Goal: Transaction & Acquisition: Download file/media

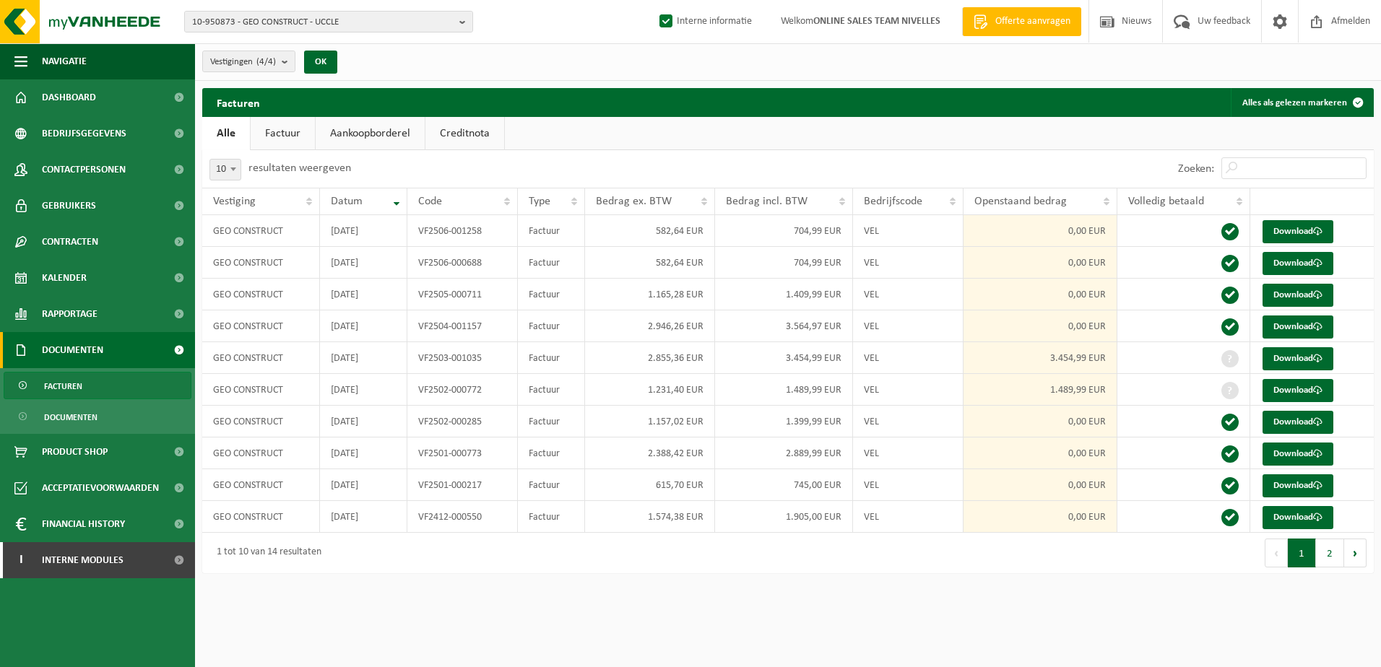
click at [870, 567] on div "Eerste Vorige 1 2 Volgende Laatste" at bounding box center [1081, 553] width 586 height 40
click at [183, 558] on span at bounding box center [179, 560] width 33 height 36
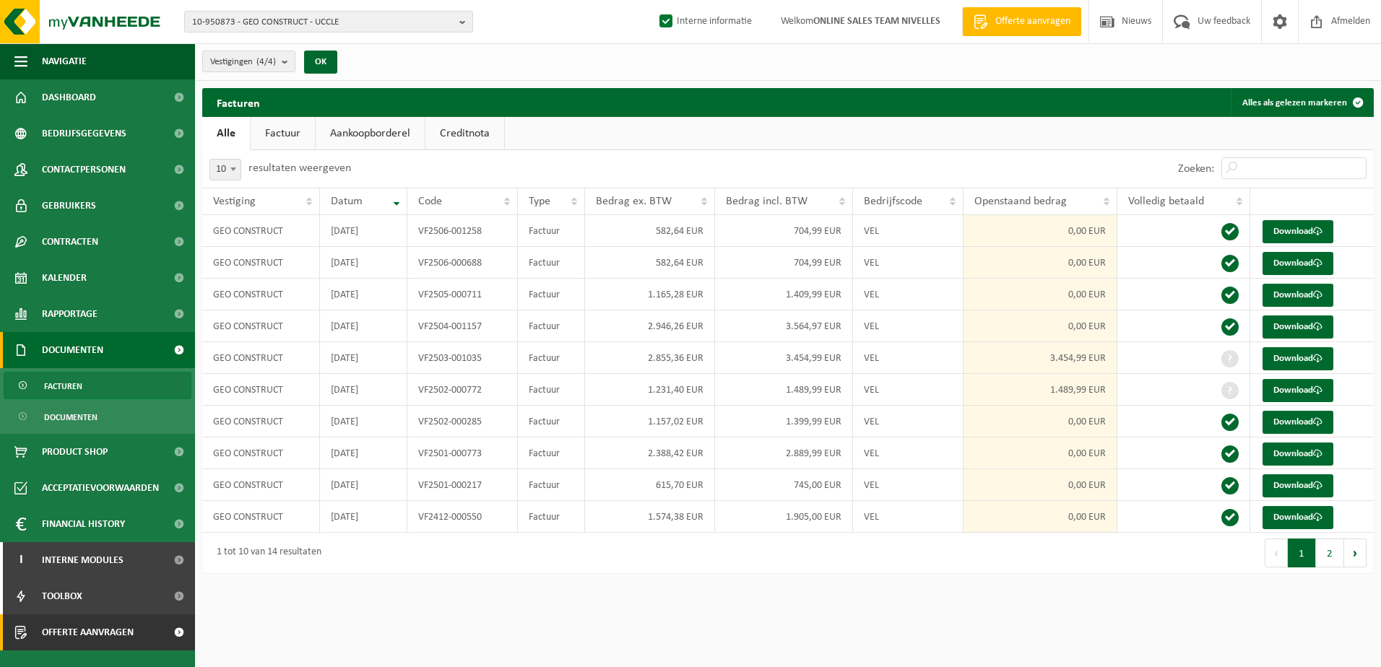
click at [181, 631] on span at bounding box center [179, 633] width 33 height 36
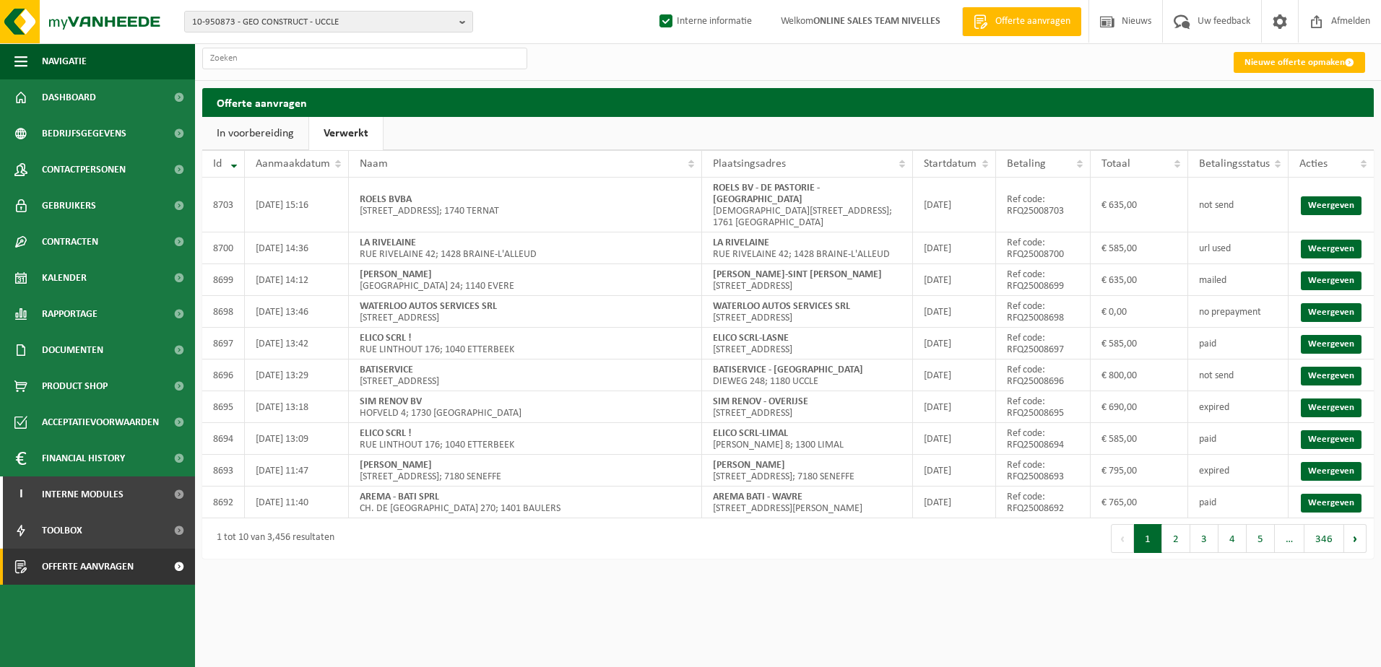
drag, startPoint x: 1177, startPoint y: 527, endPoint x: 1122, endPoint y: 512, distance: 57.0
click at [1177, 527] on button "2" at bounding box center [1176, 538] width 28 height 29
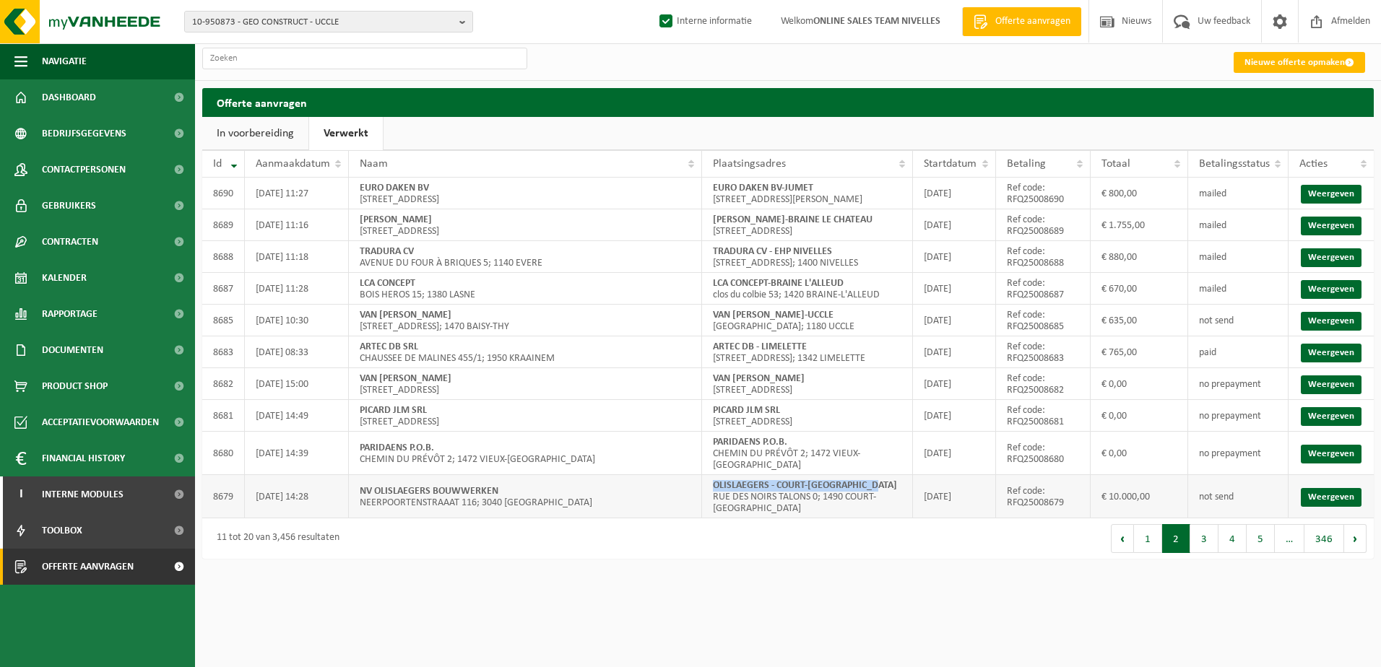
drag, startPoint x: 873, startPoint y: 477, endPoint x: 716, endPoint y: 473, distance: 157.5
click at [716, 475] on td "OLISLAEGERS - COURT-SAINT-ETIENNE RUE DES NOIRS TALONS 0; 1490 COURT-SAINT-ETIE…" at bounding box center [807, 496] width 211 height 43
copy strong "OLISLAEGERS - COURT-SAINT-ETIENNE"
click at [467, 22] on b "button" at bounding box center [465, 22] width 13 height 20
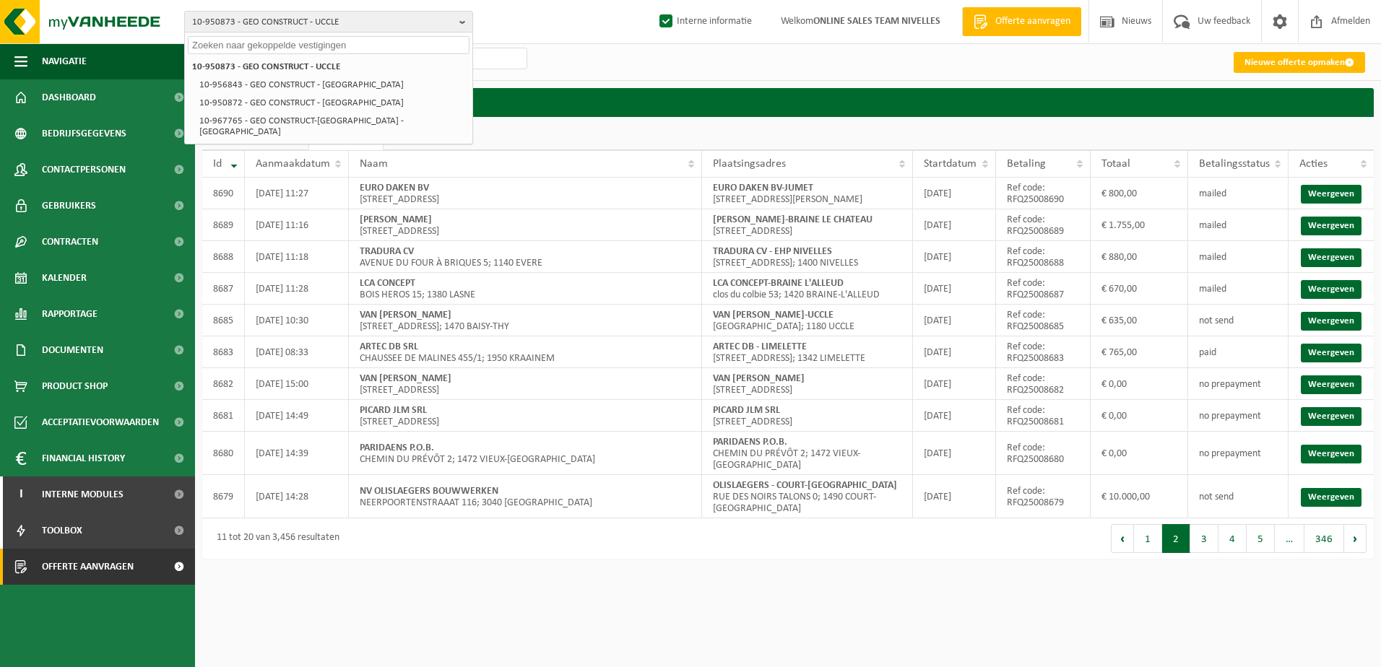
click at [430, 42] on input "text" at bounding box center [329, 45] width 282 height 18
paste input "10-950422"
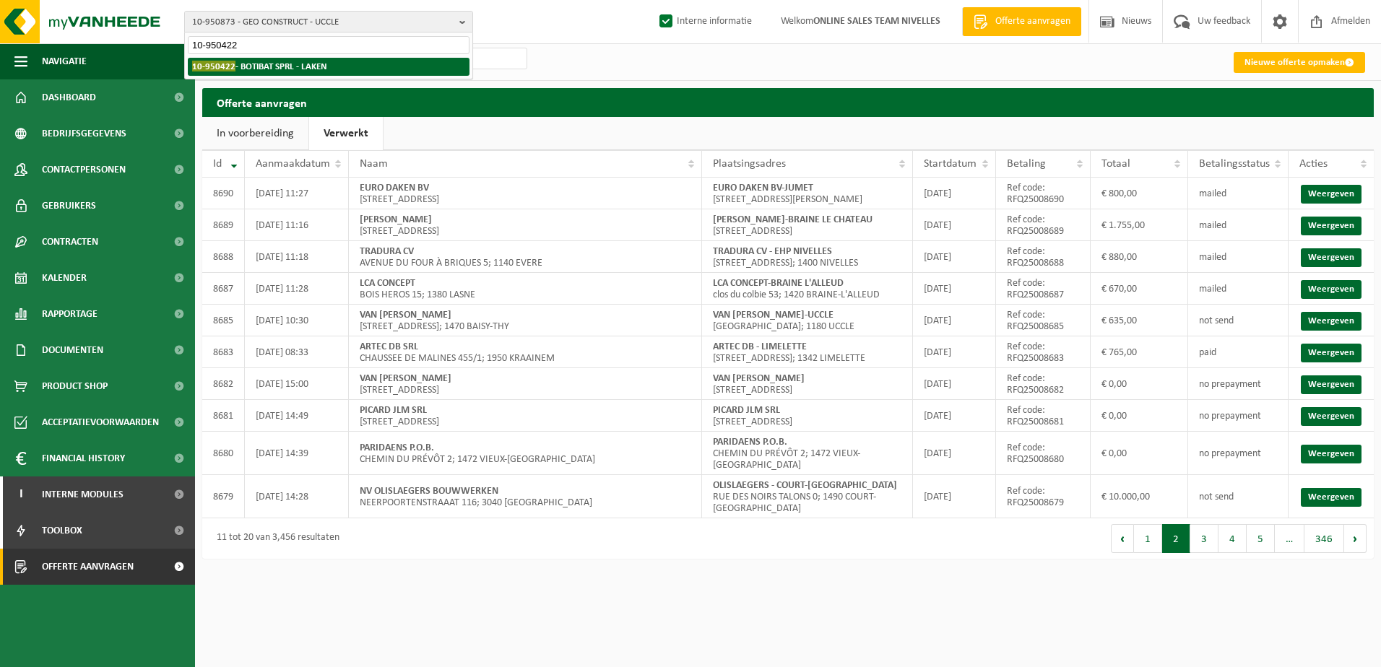
type input "10-950422"
click at [382, 60] on li "10-950422 - BOTIBAT SPRL - LAKEN" at bounding box center [329, 67] width 282 height 18
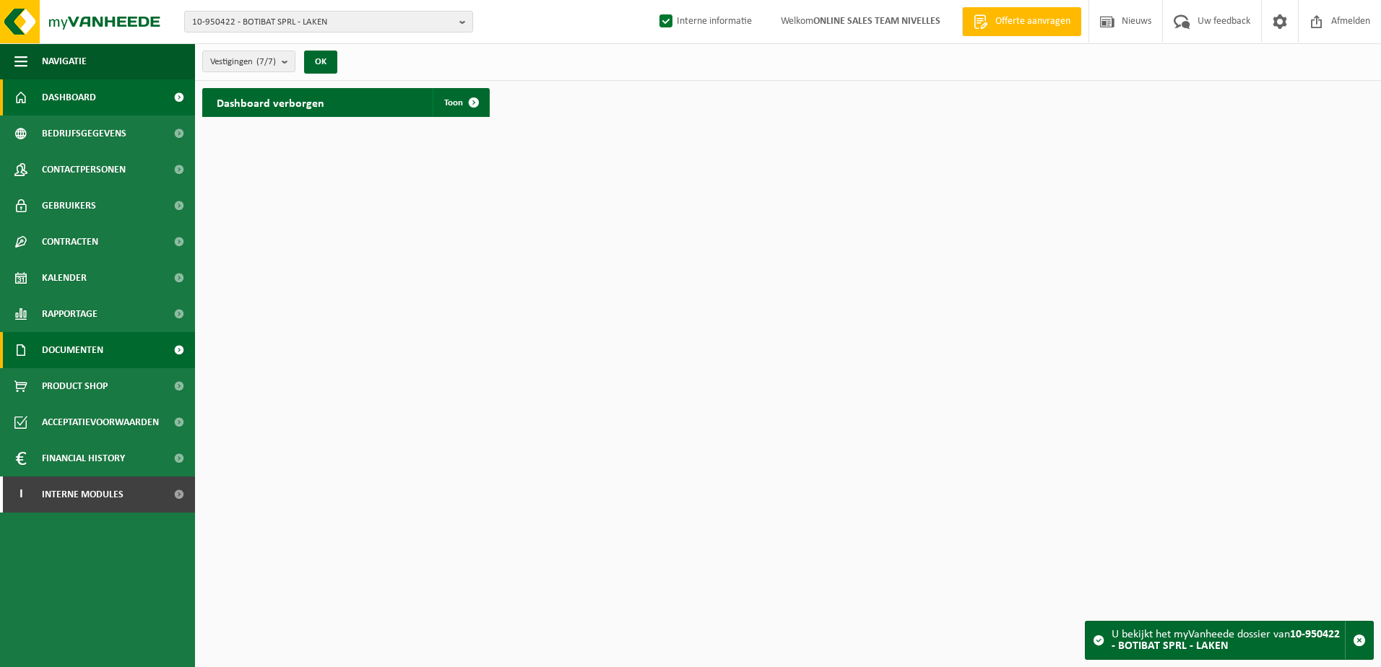
click at [79, 350] on span "Documenten" at bounding box center [72, 350] width 61 height 36
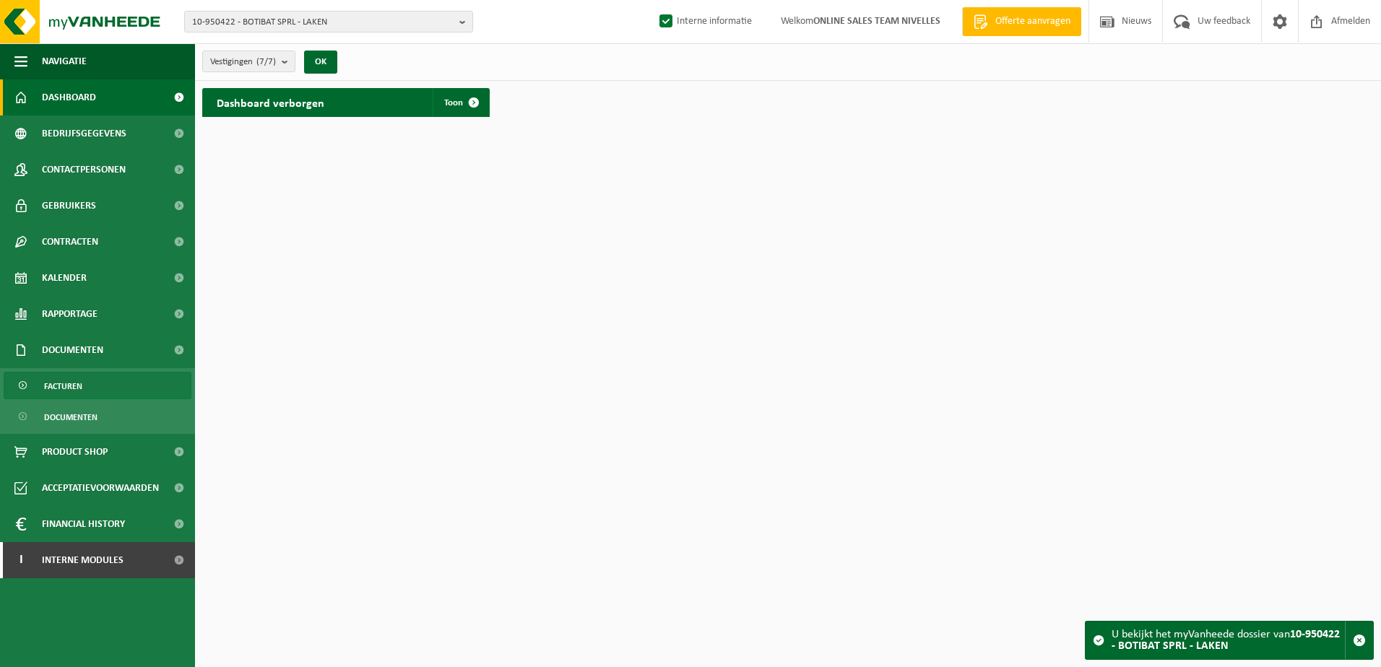
click at [111, 394] on link "Facturen" at bounding box center [98, 385] width 188 height 27
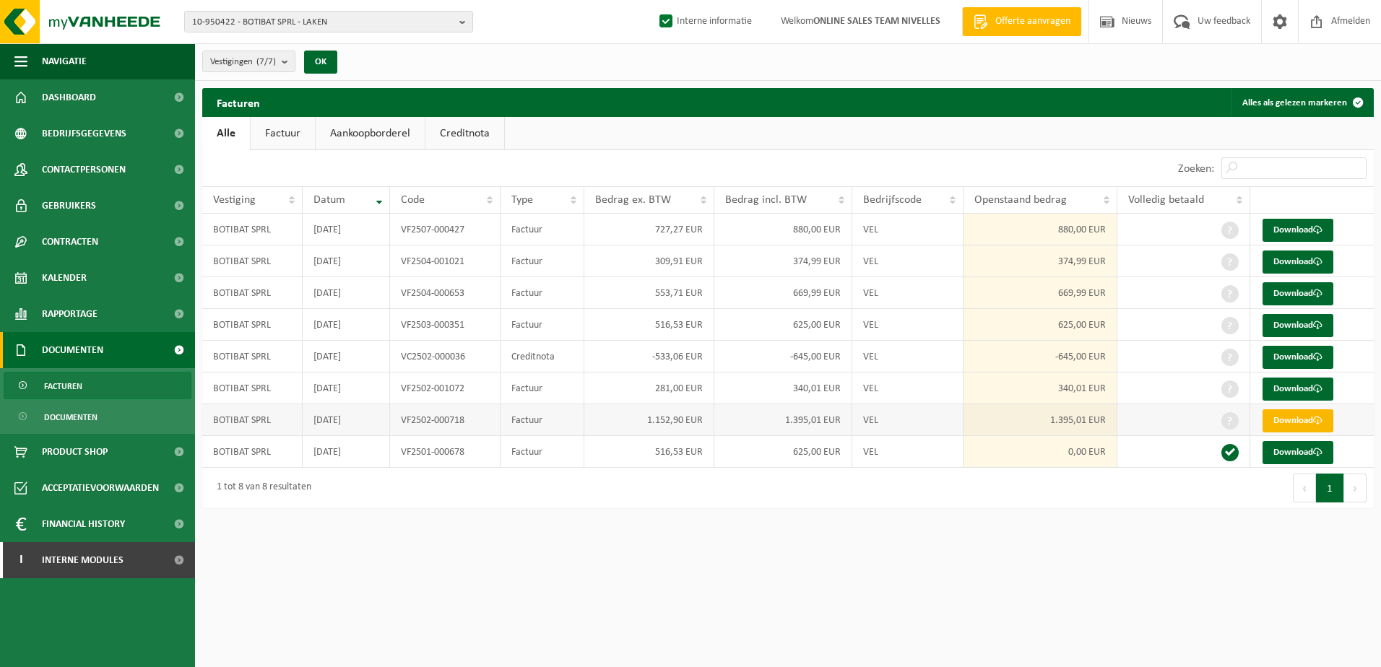
click at [1299, 425] on link "Download" at bounding box center [1298, 421] width 71 height 23
click at [1310, 386] on link "Download" at bounding box center [1298, 389] width 71 height 23
click at [1289, 358] on link "Download" at bounding box center [1298, 357] width 71 height 23
click at [1296, 329] on link "Download" at bounding box center [1298, 325] width 71 height 23
click at [1299, 298] on link "Download" at bounding box center [1298, 293] width 71 height 23
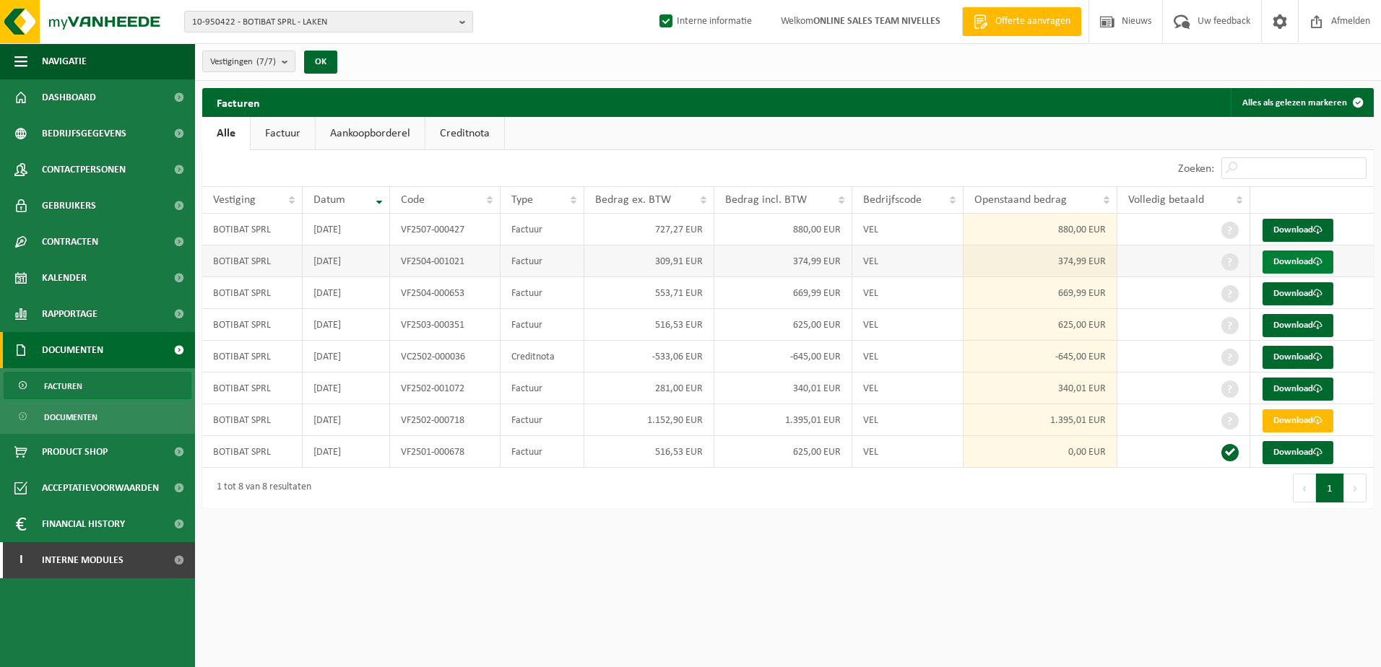
click at [1282, 260] on link "Download" at bounding box center [1298, 262] width 71 height 23
click at [1286, 230] on link "Download" at bounding box center [1298, 230] width 71 height 23
click at [470, 20] on b "button" at bounding box center [465, 22] width 13 height 20
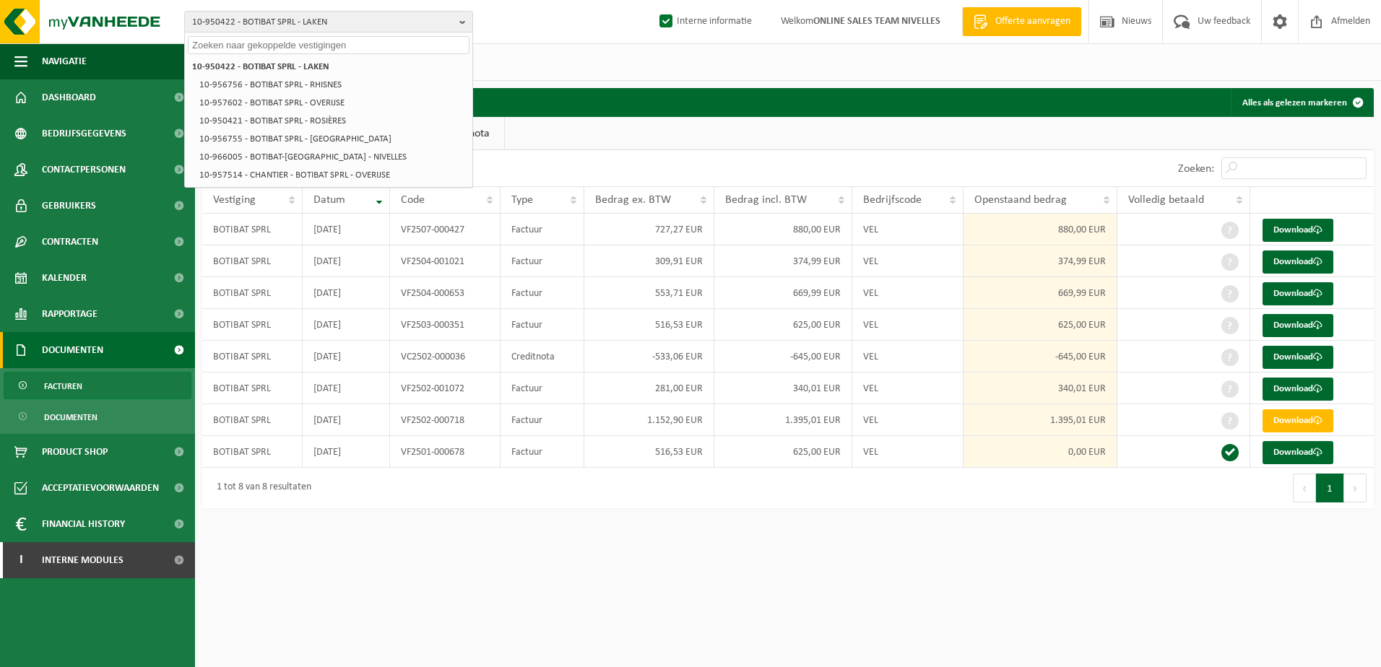
drag, startPoint x: 385, startPoint y: 36, endPoint x: 391, endPoint y: 44, distance: 9.8
click at [387, 41] on input "text" at bounding box center [329, 45] width 282 height 18
type input "v"
paste input "10-950534"
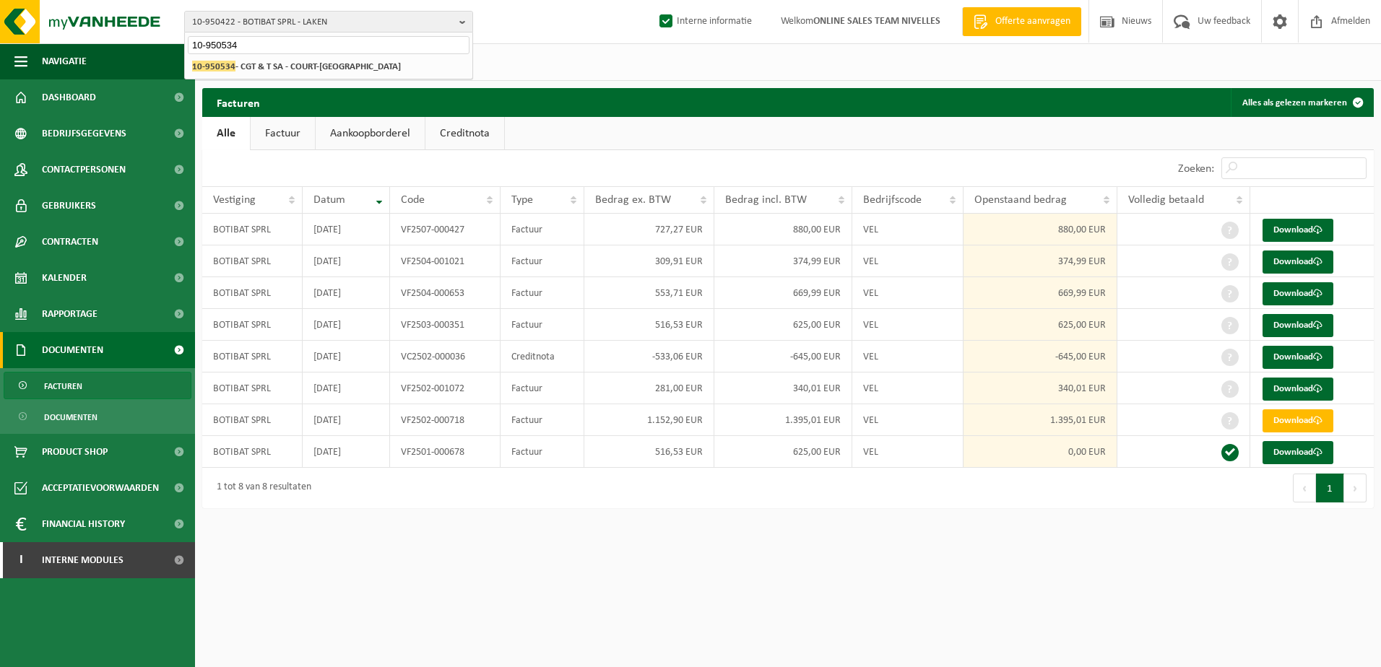
type input "10-950534"
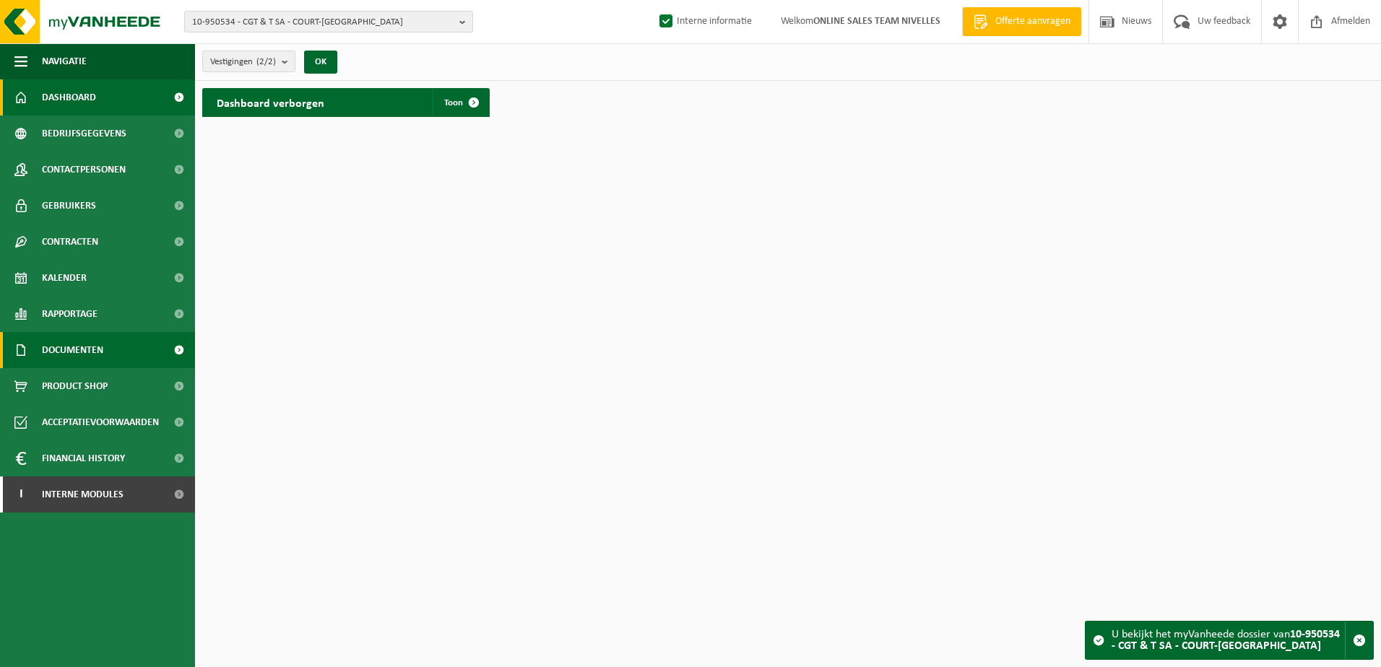
drag, startPoint x: 135, startPoint y: 356, endPoint x: 129, endPoint y: 363, distance: 9.2
click at [135, 356] on link "Documenten" at bounding box center [97, 350] width 195 height 36
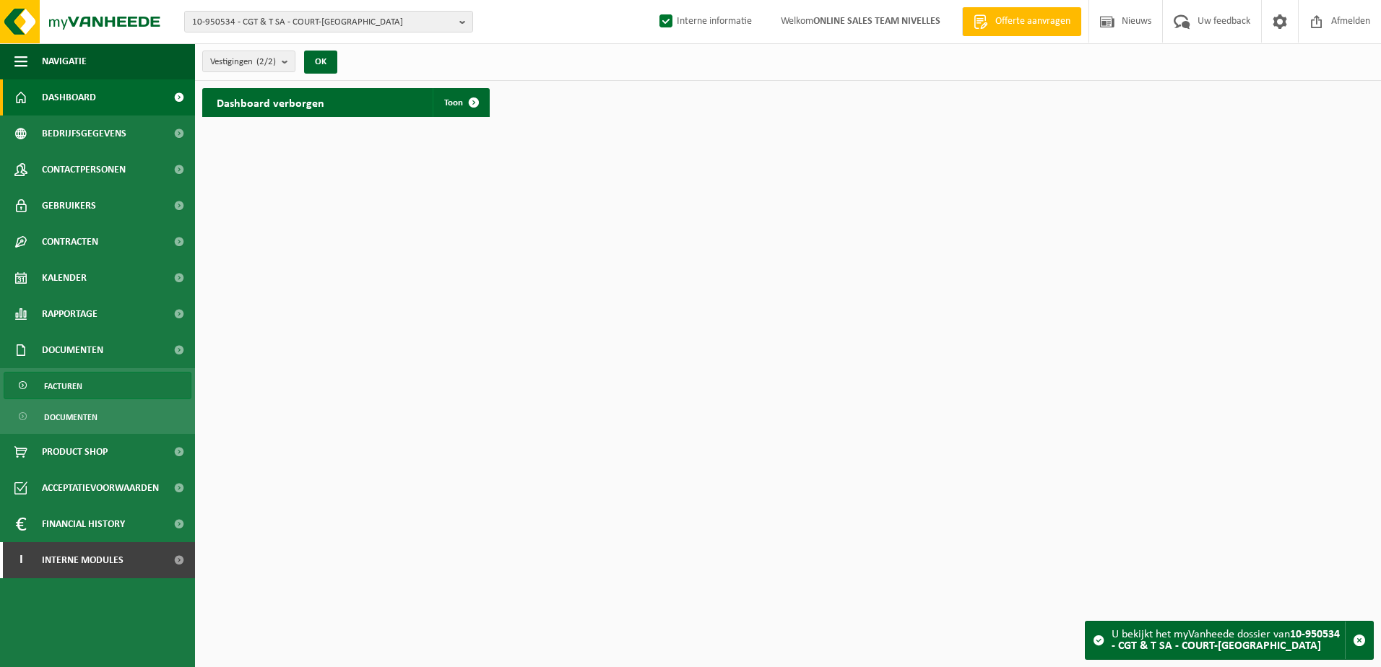
click at [124, 373] on link "Facturen" at bounding box center [98, 385] width 188 height 27
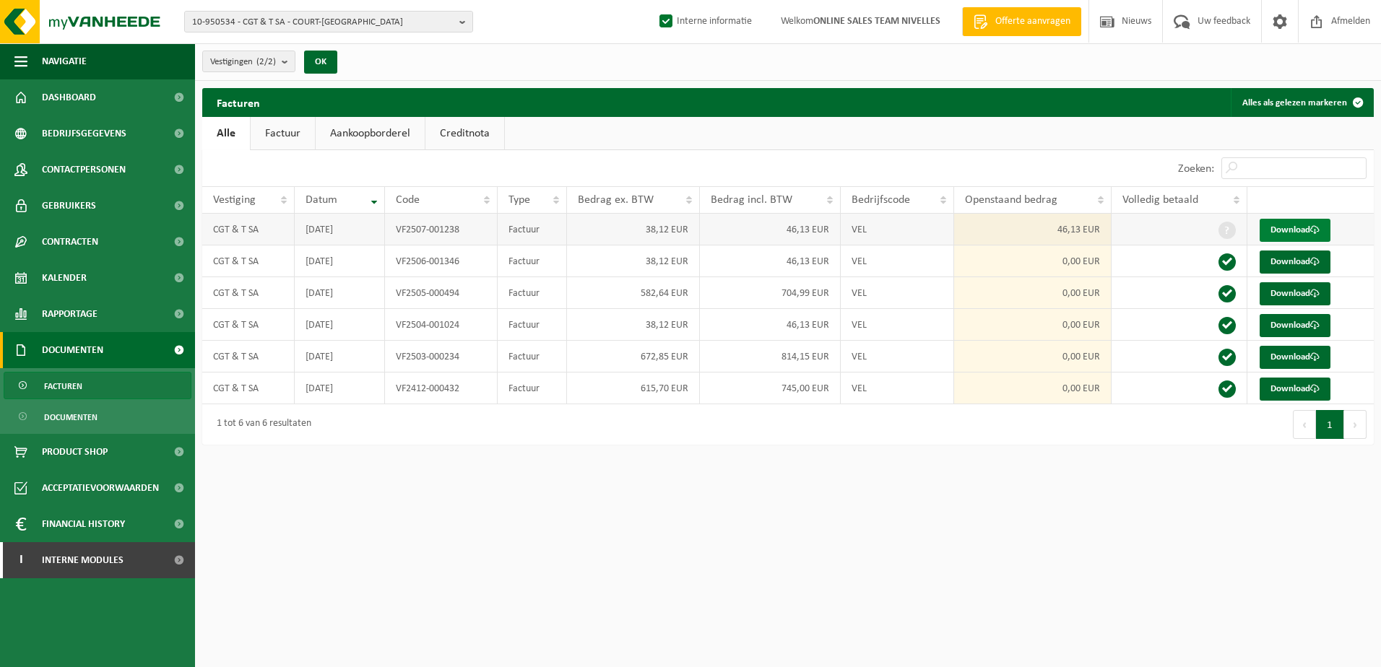
click at [1294, 231] on link "Download" at bounding box center [1295, 230] width 71 height 23
click at [467, 25] on b "button" at bounding box center [465, 22] width 13 height 20
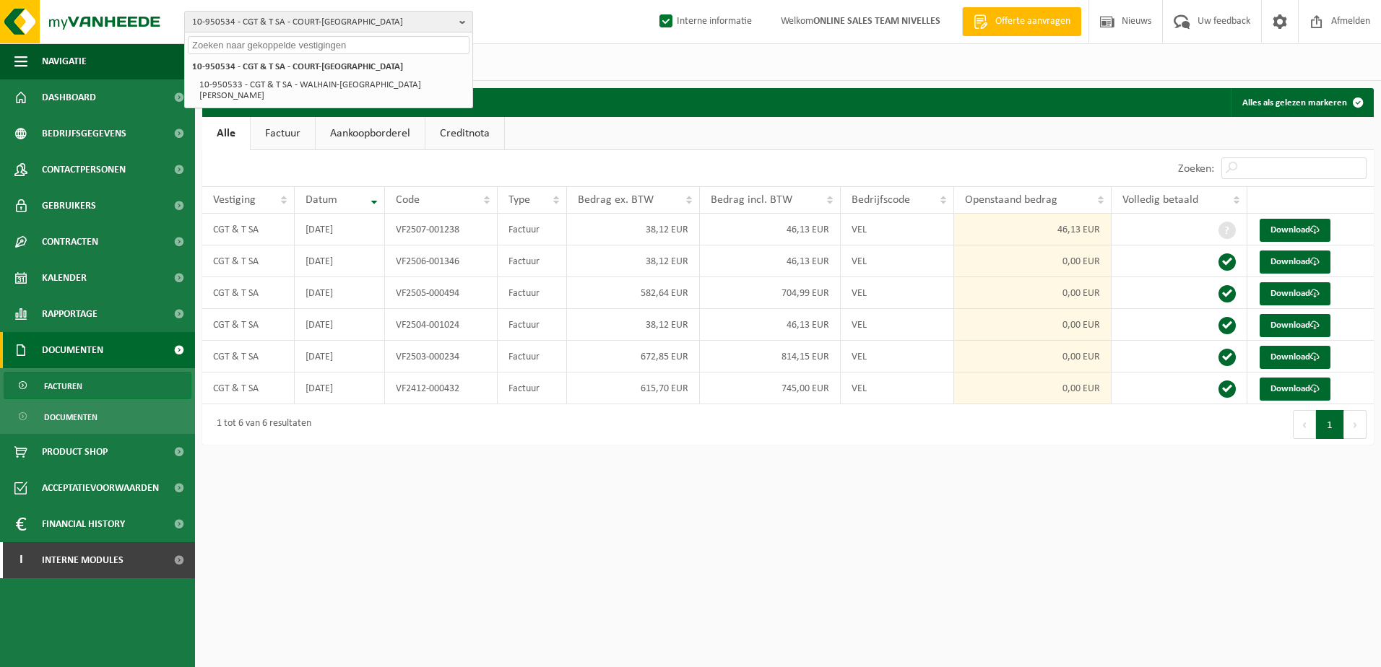
click at [205, 44] on input "text" at bounding box center [329, 45] width 282 height 18
paste input "10-950655"
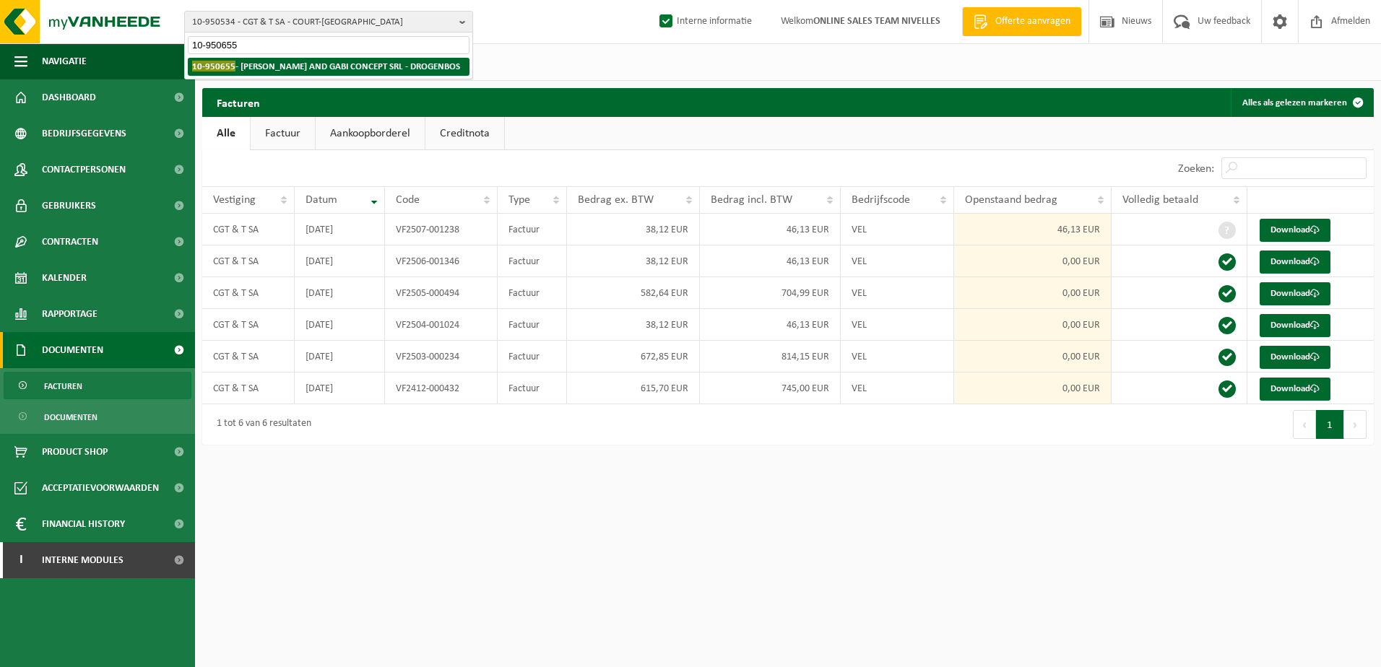
type input "10-950655"
click at [255, 61] on strong "10-950655 - DANIEL AND GABI CONCEPT SRL - DROGENBOS" at bounding box center [326, 66] width 268 height 11
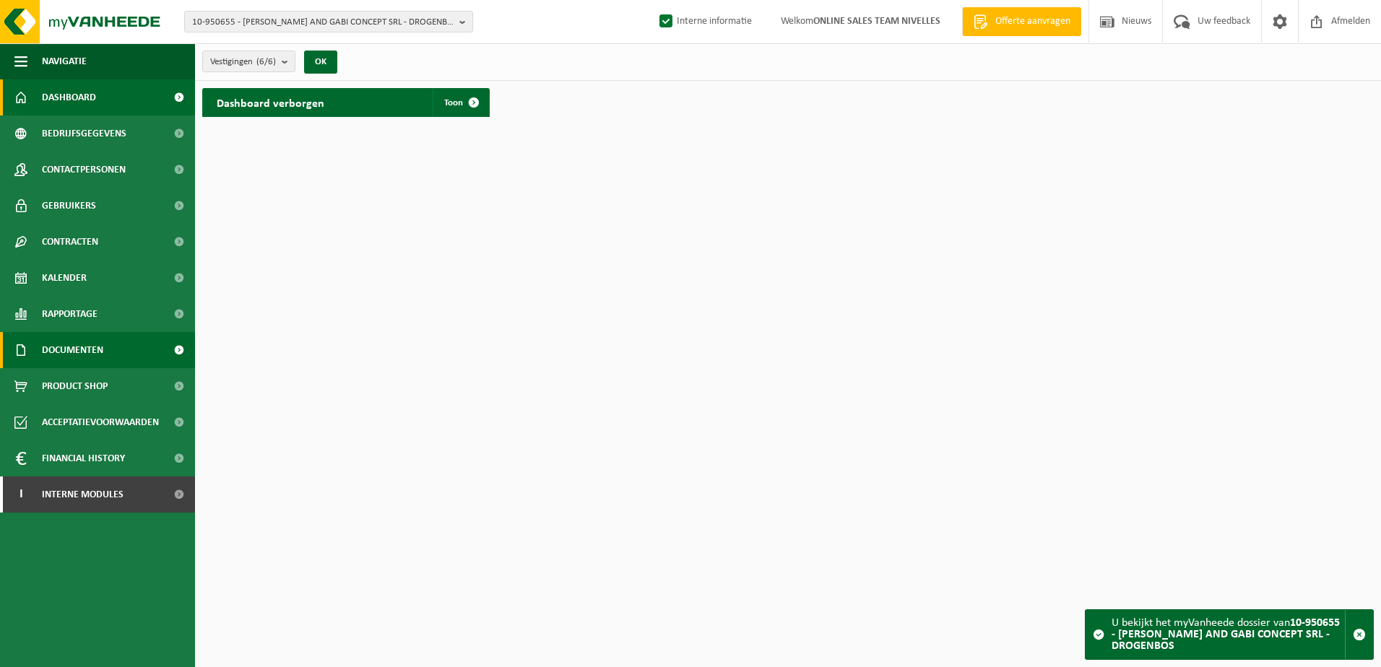
click at [138, 351] on link "Documenten" at bounding box center [97, 350] width 195 height 36
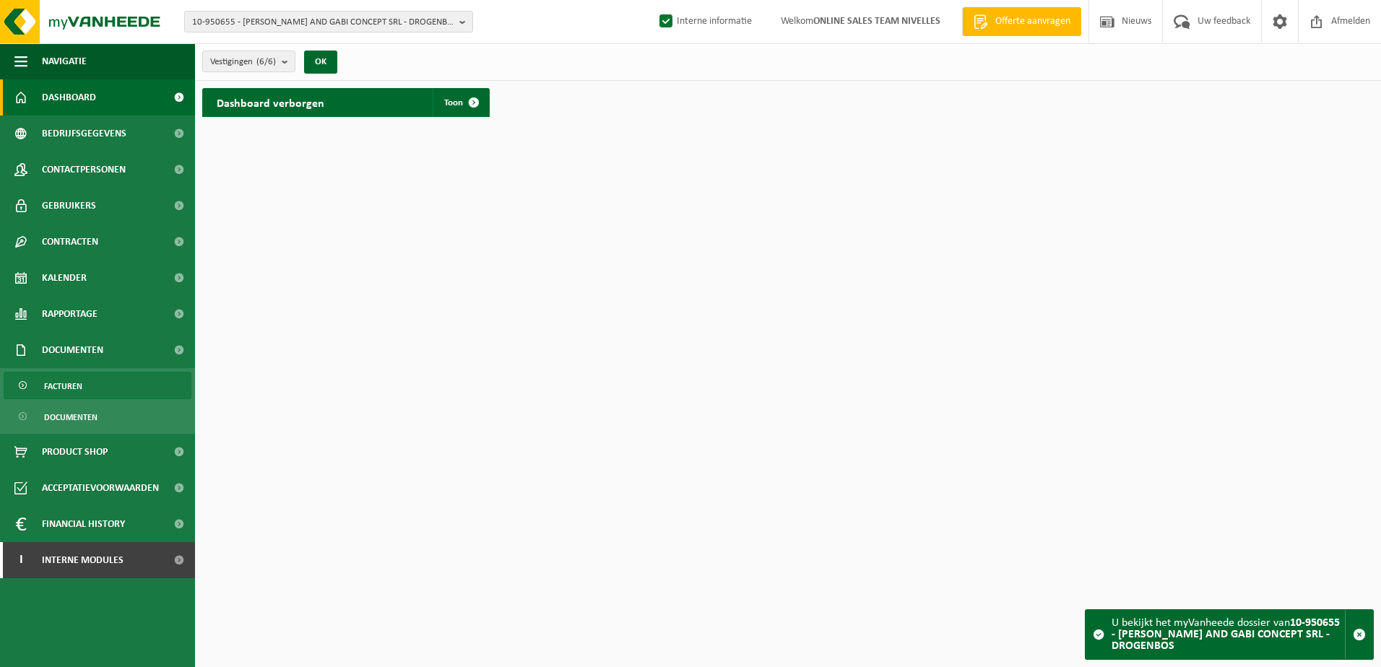
click at [144, 385] on link "Facturen" at bounding box center [98, 385] width 188 height 27
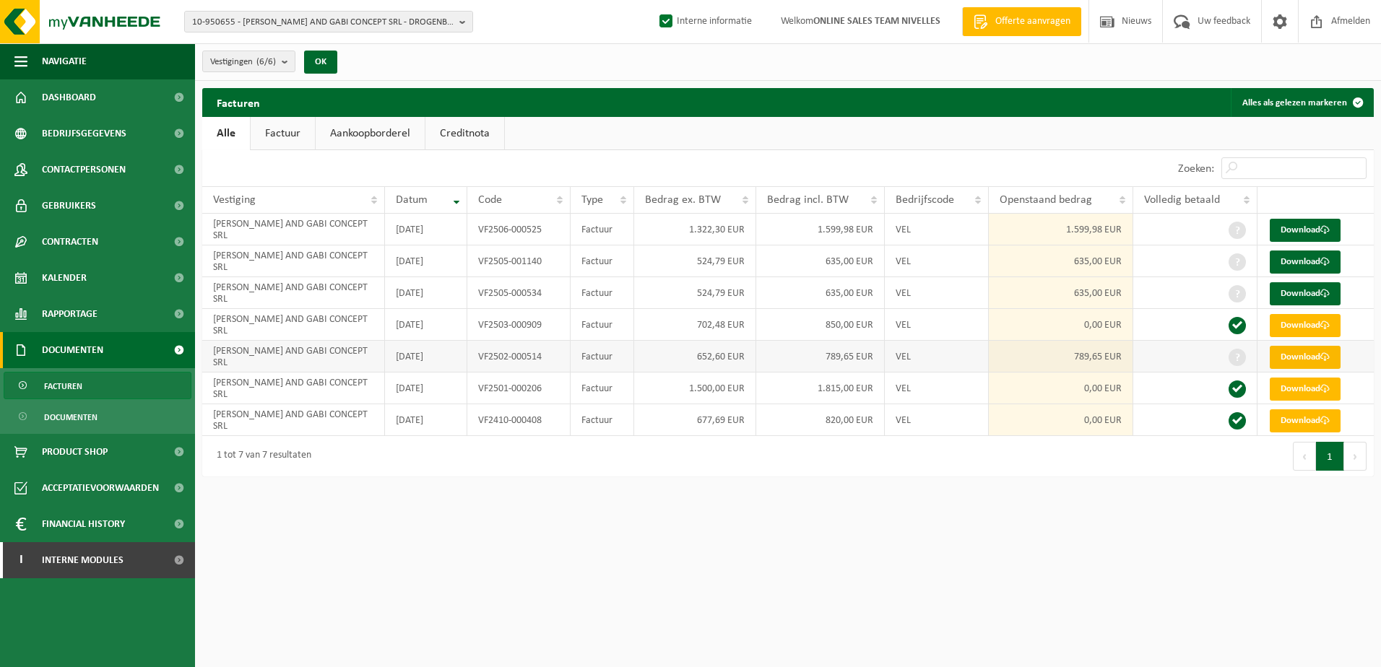
click at [1299, 355] on link "Download" at bounding box center [1305, 357] width 71 height 23
click at [1294, 293] on link "Download" at bounding box center [1305, 293] width 71 height 23
click at [1318, 263] on link "Download" at bounding box center [1305, 262] width 71 height 23
click at [1313, 228] on link "Download" at bounding box center [1305, 230] width 71 height 23
click at [460, 20] on b "button" at bounding box center [465, 22] width 13 height 20
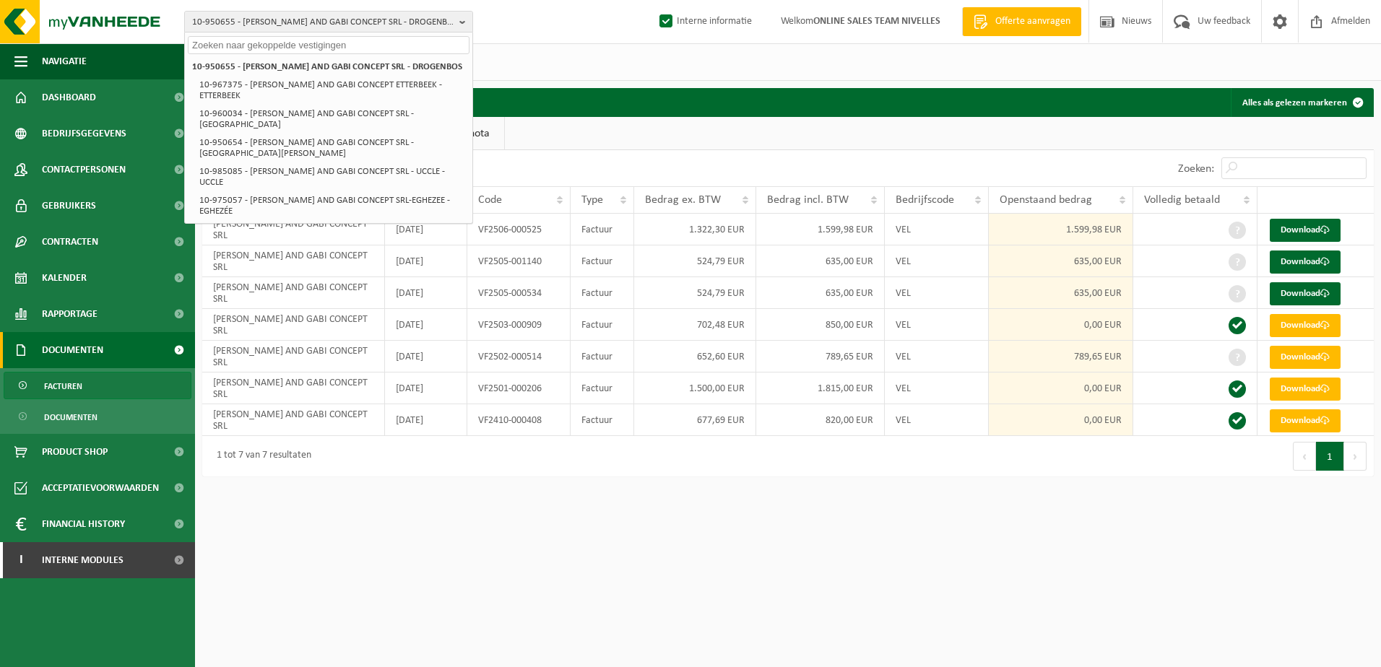
click at [328, 48] on input "text" at bounding box center [329, 45] width 282 height 18
paste input "10-950793"
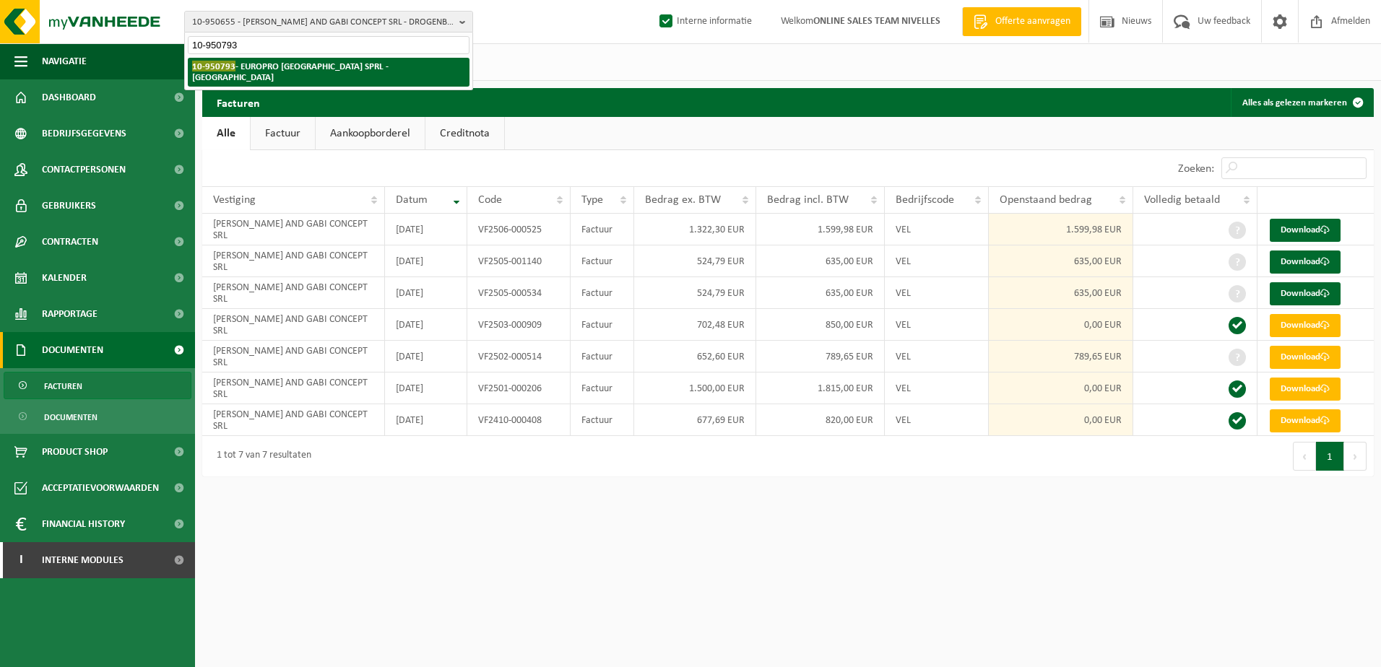
type input "10-950793"
click at [338, 61] on strong "10-950793 - EUROPRO BELGIUM SPRL - ETTERBEEK" at bounding box center [290, 72] width 196 height 22
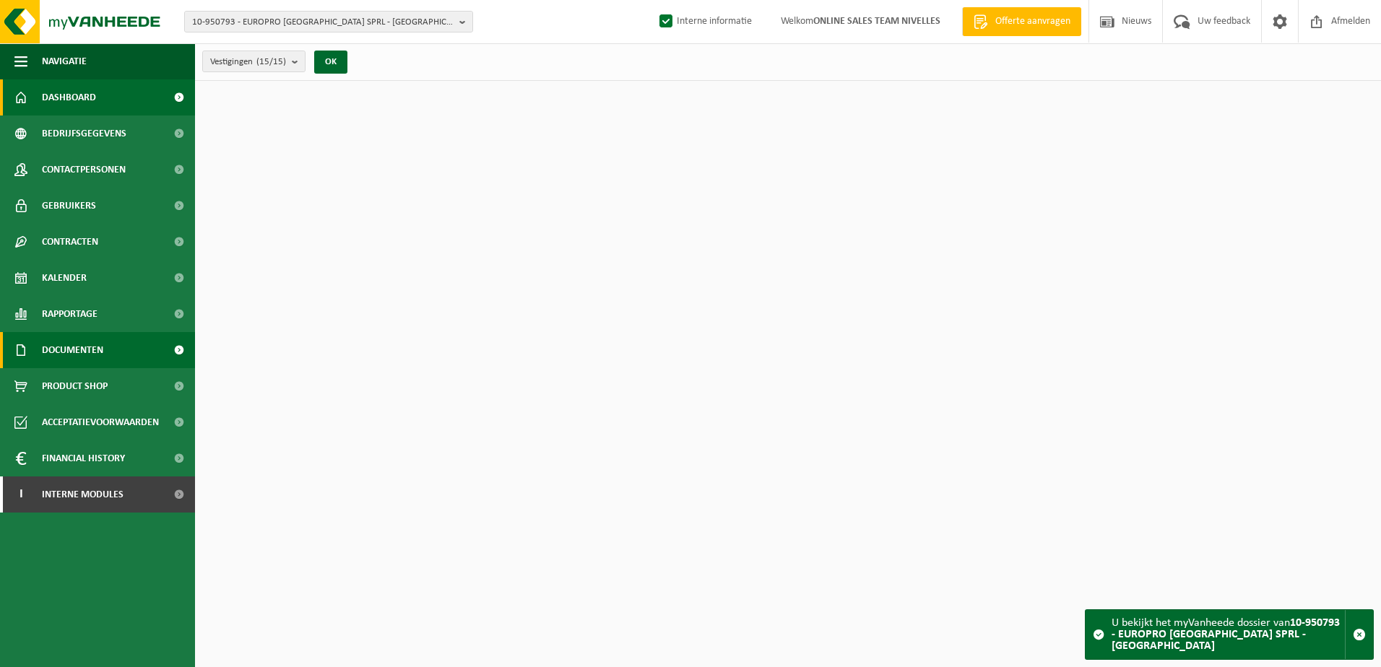
click at [89, 345] on span "Documenten" at bounding box center [72, 350] width 61 height 36
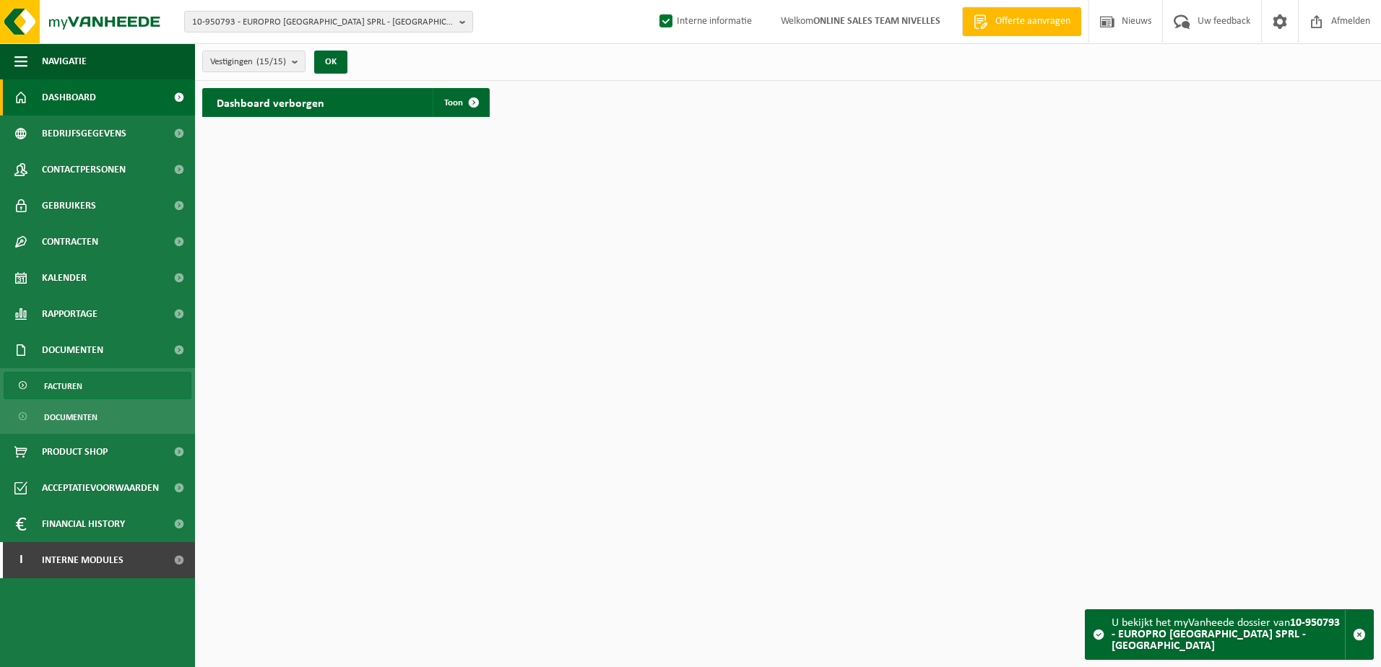
click at [82, 381] on link "Facturen" at bounding box center [98, 385] width 188 height 27
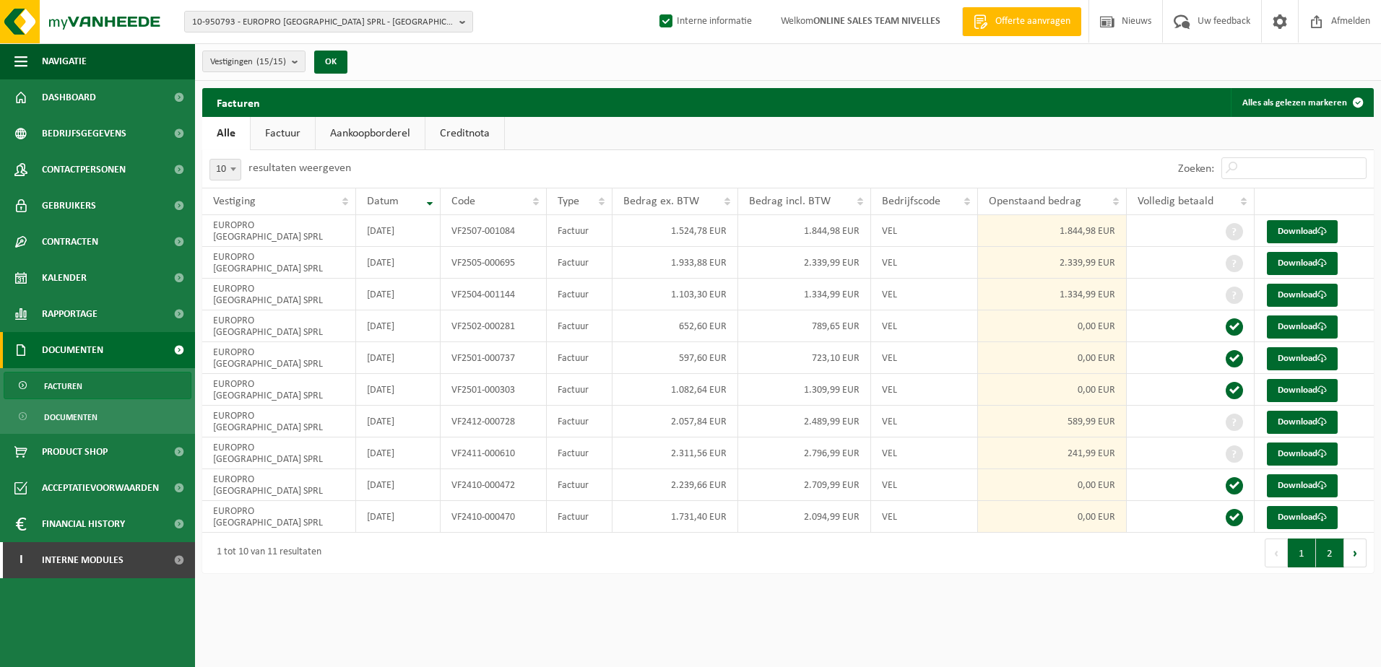
click at [1333, 553] on button "2" at bounding box center [1330, 553] width 28 height 29
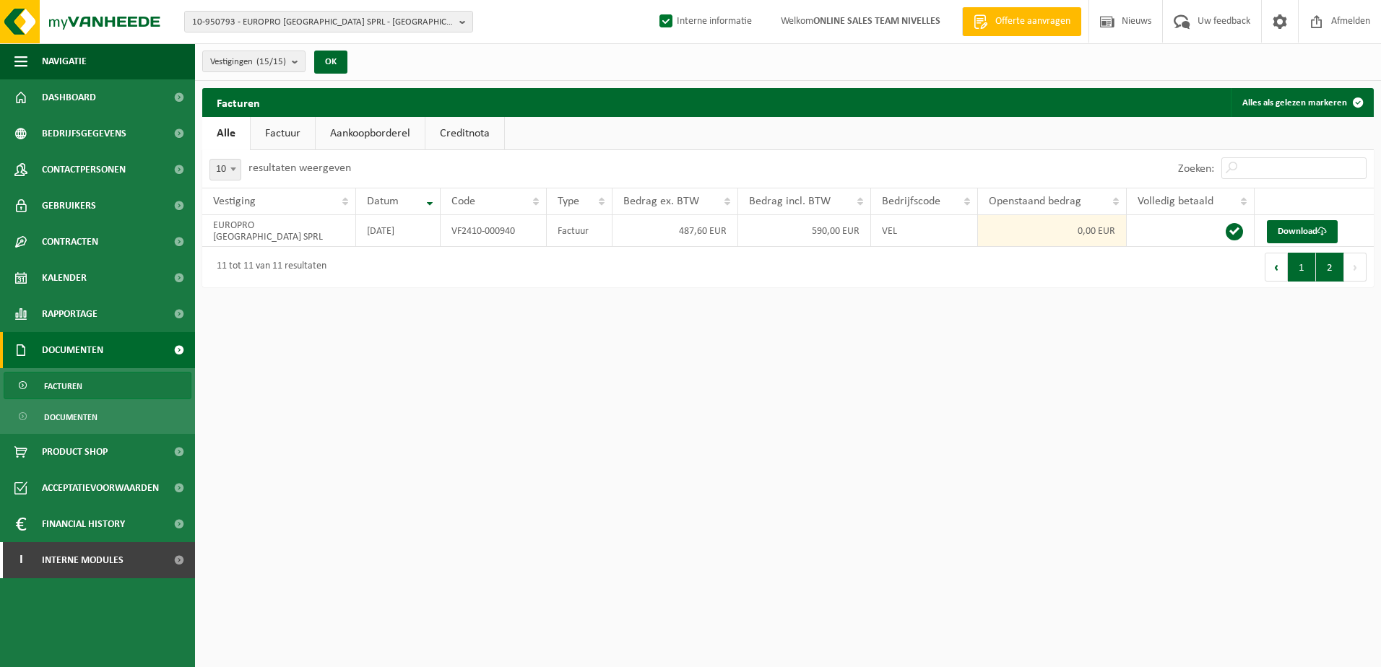
click at [1298, 264] on button "1" at bounding box center [1302, 267] width 28 height 29
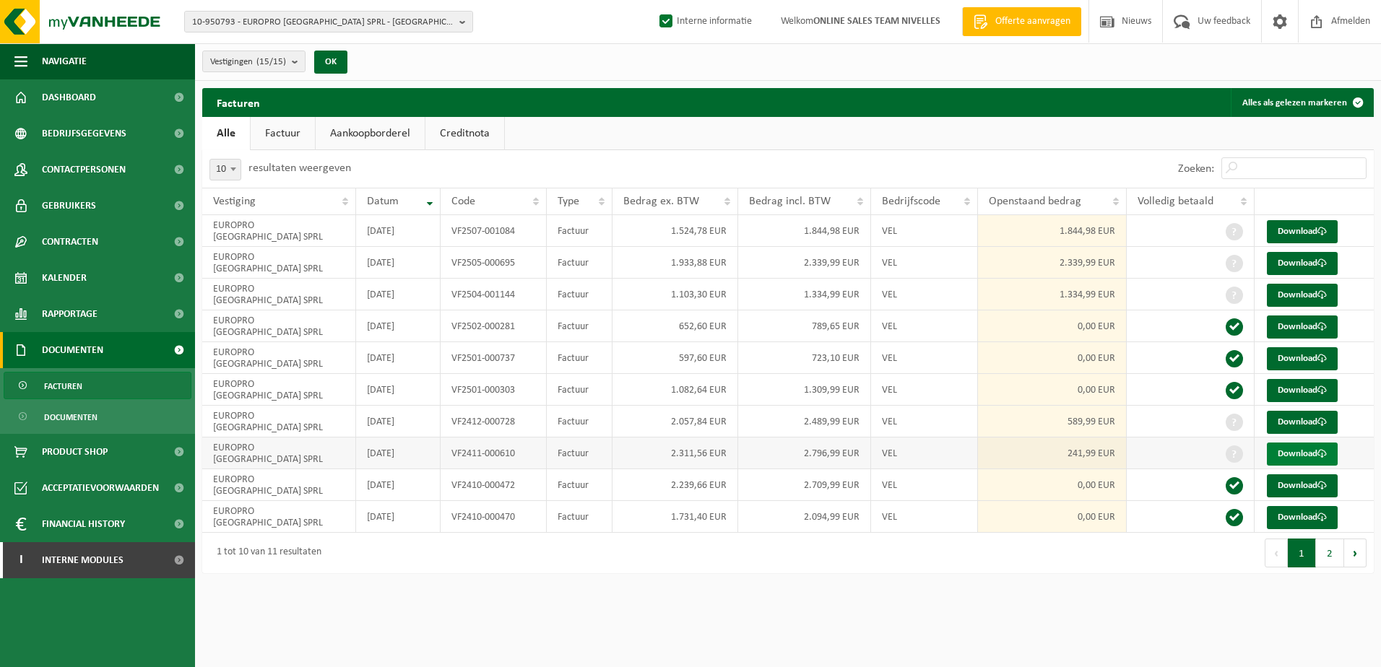
click at [1307, 452] on link "Download" at bounding box center [1302, 454] width 71 height 23
click at [1303, 425] on link "Download" at bounding box center [1302, 422] width 71 height 23
click at [1294, 295] on link "Download" at bounding box center [1302, 295] width 71 height 23
click at [1307, 266] on link "Download" at bounding box center [1302, 263] width 71 height 23
click at [1299, 236] on link "Download" at bounding box center [1302, 231] width 71 height 23
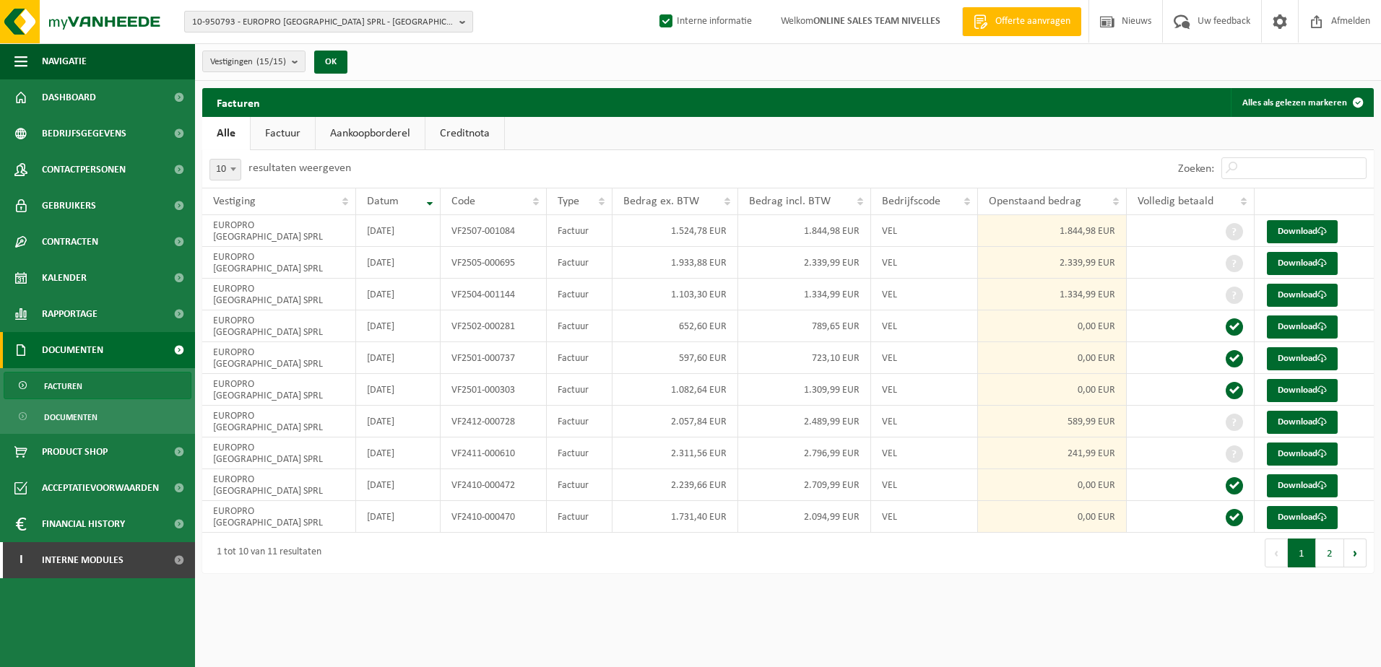
click at [460, 17] on b "button" at bounding box center [465, 22] width 13 height 20
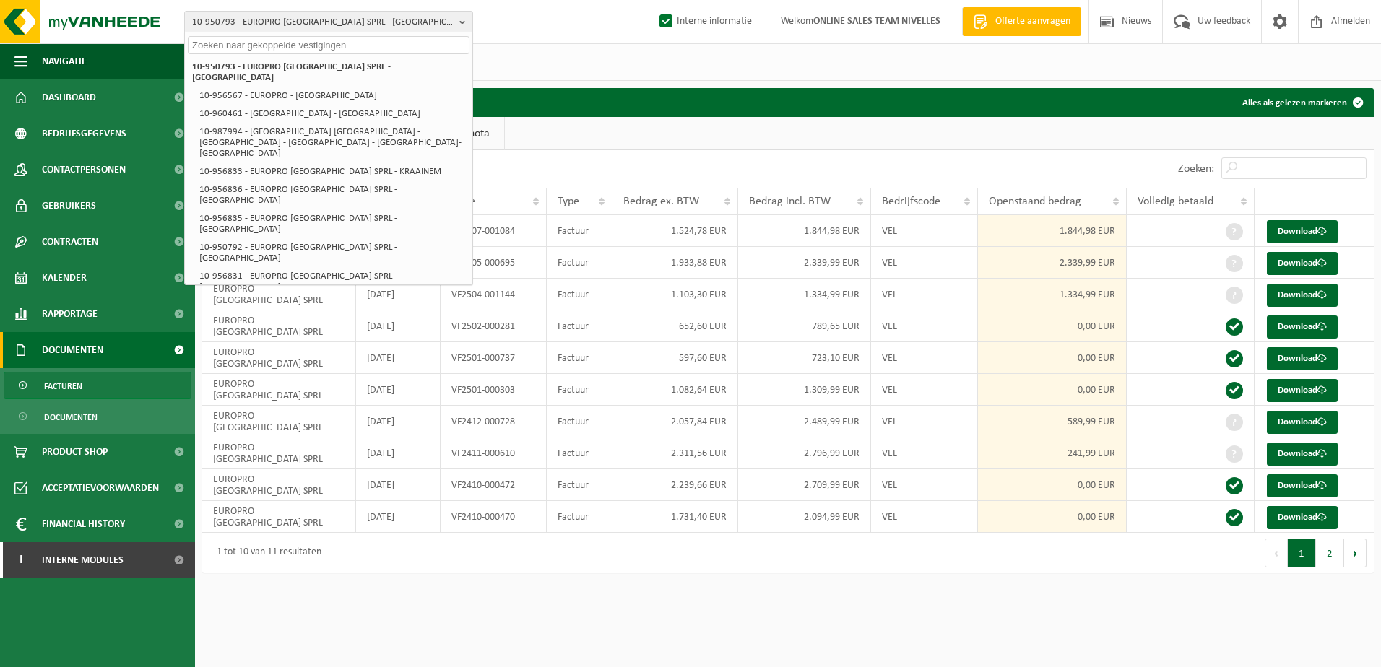
click at [371, 39] on input "text" at bounding box center [329, 45] width 282 height 18
paste input "10-950832"
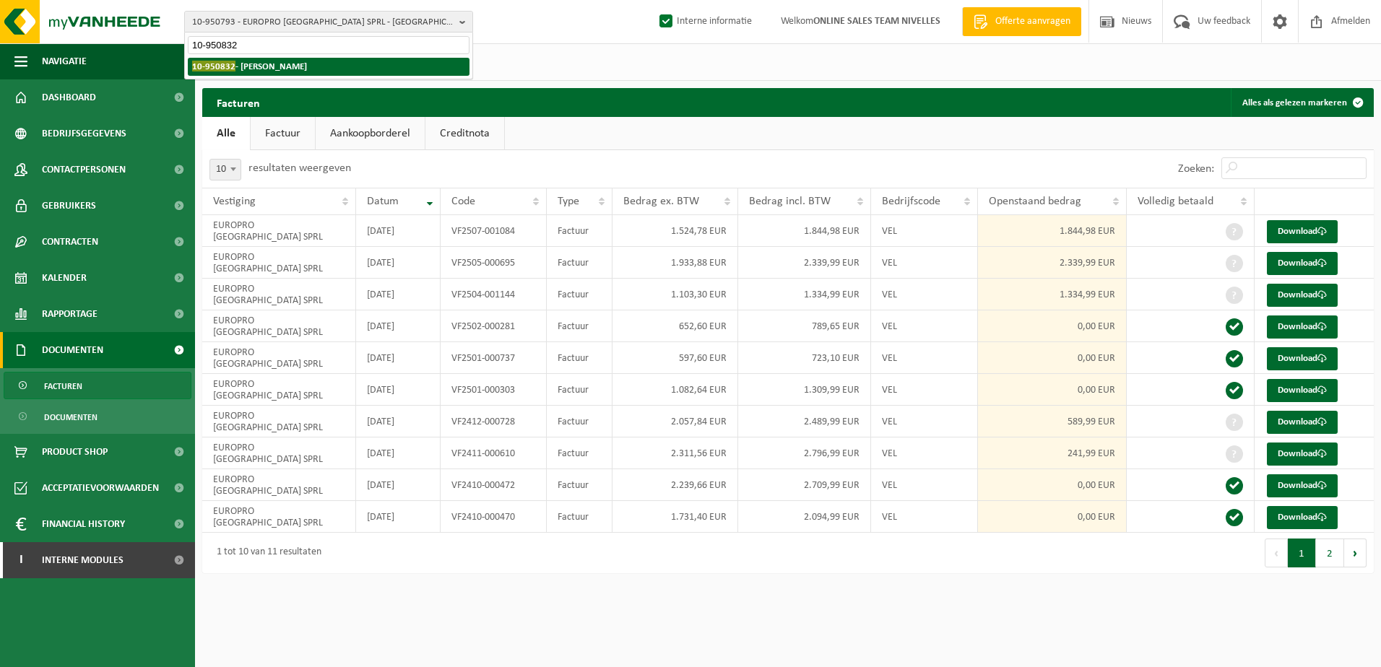
type input "10-950832"
click at [358, 69] on li "10-950832 - FLOAREA GABRIEL - MARBAIS" at bounding box center [329, 67] width 282 height 18
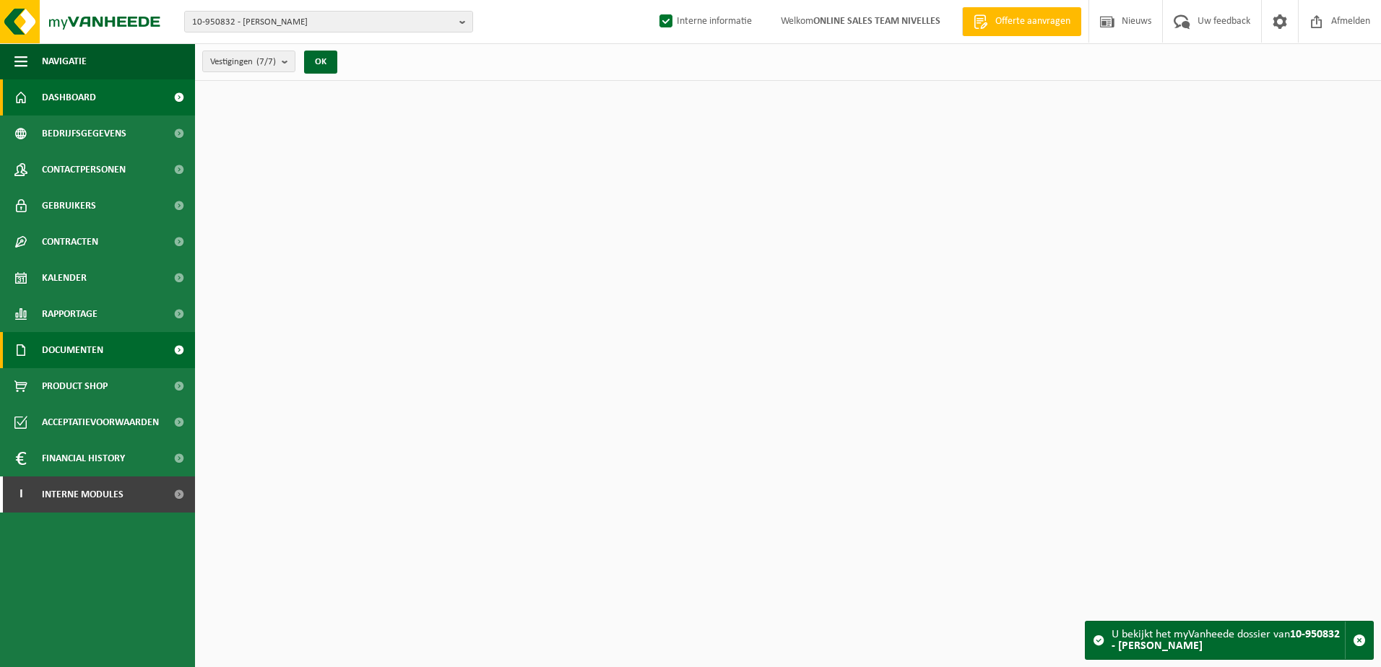
click at [100, 352] on span "Documenten" at bounding box center [72, 350] width 61 height 36
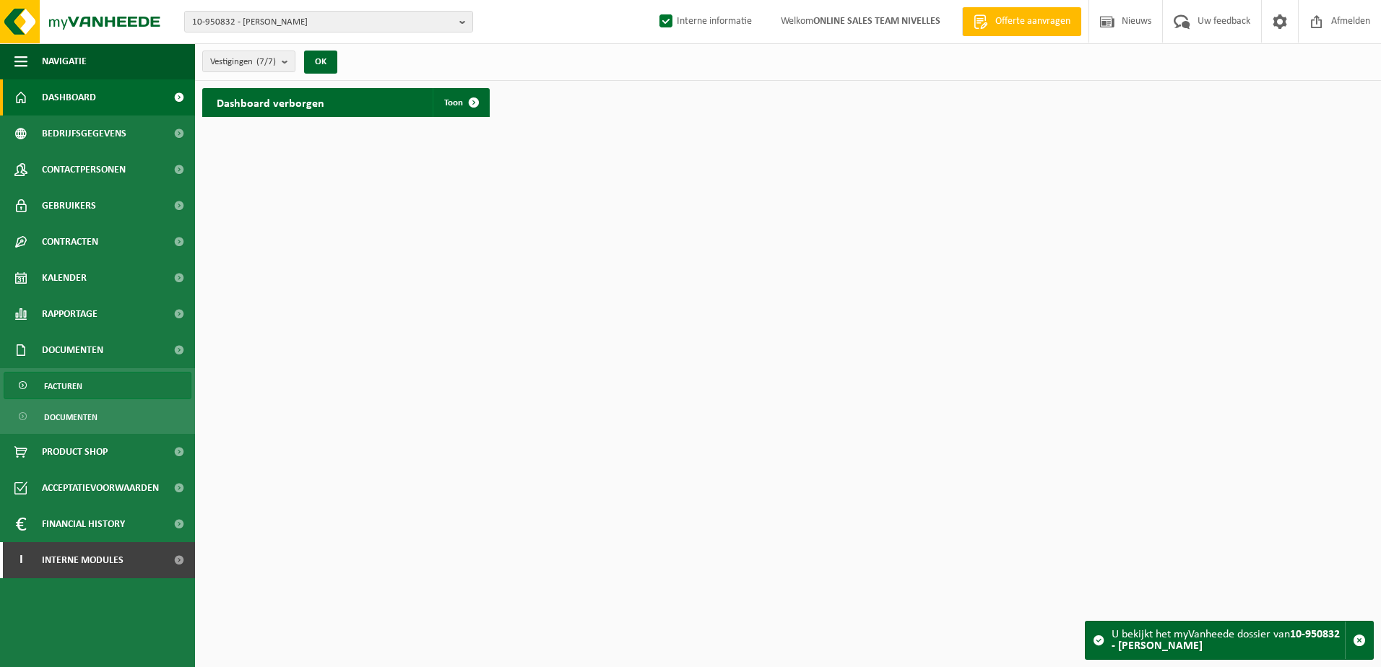
click at [98, 391] on link "Facturen" at bounding box center [98, 385] width 188 height 27
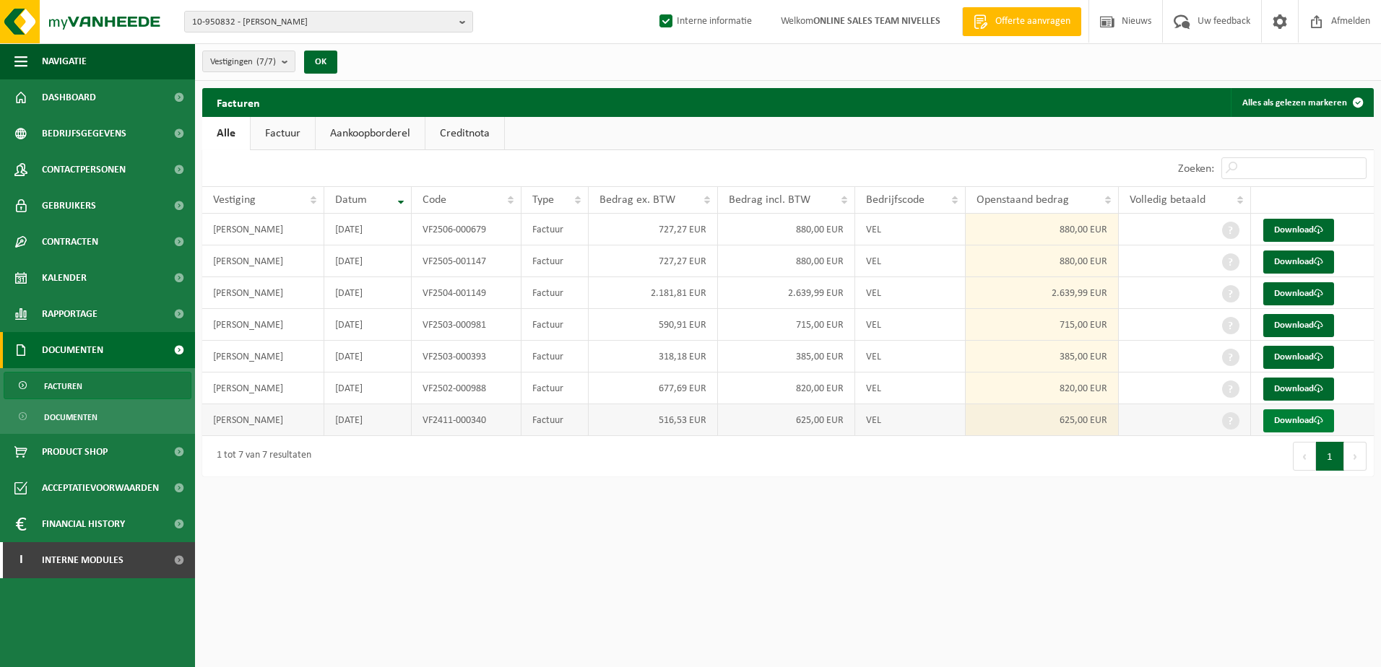
click at [1278, 424] on link "Download" at bounding box center [1298, 421] width 71 height 23
click at [1290, 389] on link "Download" at bounding box center [1298, 389] width 71 height 23
click at [1284, 347] on link "Download" at bounding box center [1298, 357] width 71 height 23
click at [1299, 321] on link "Download" at bounding box center [1298, 325] width 71 height 23
click at [1310, 295] on link "Download" at bounding box center [1298, 293] width 71 height 23
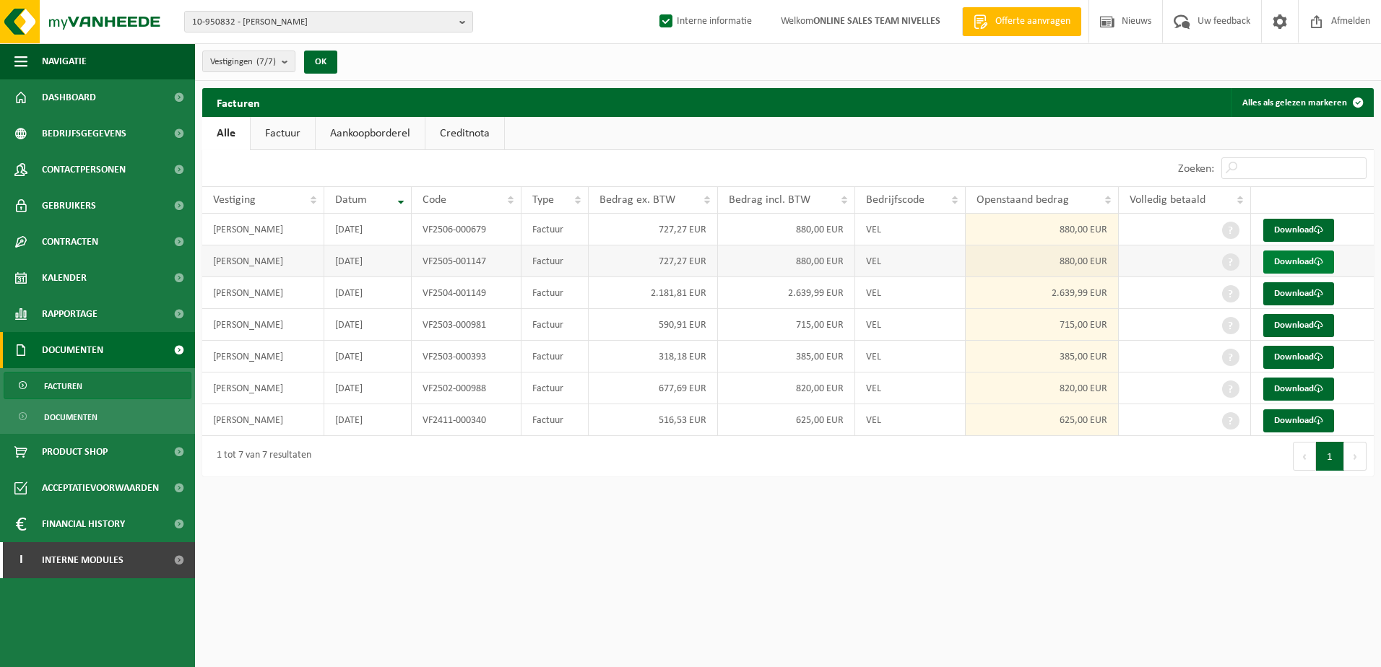
click at [1305, 257] on link "Download" at bounding box center [1298, 262] width 71 height 23
click at [1311, 228] on link "Download" at bounding box center [1298, 230] width 71 height 23
click at [1100, 618] on html "10-950832 - FLOAREA GABRIEL - MARBAIS 10-950832 - FLOAREA GABRIEL - MARBAIS 10-…" at bounding box center [690, 333] width 1381 height 667
click at [467, 24] on b "button" at bounding box center [465, 22] width 13 height 20
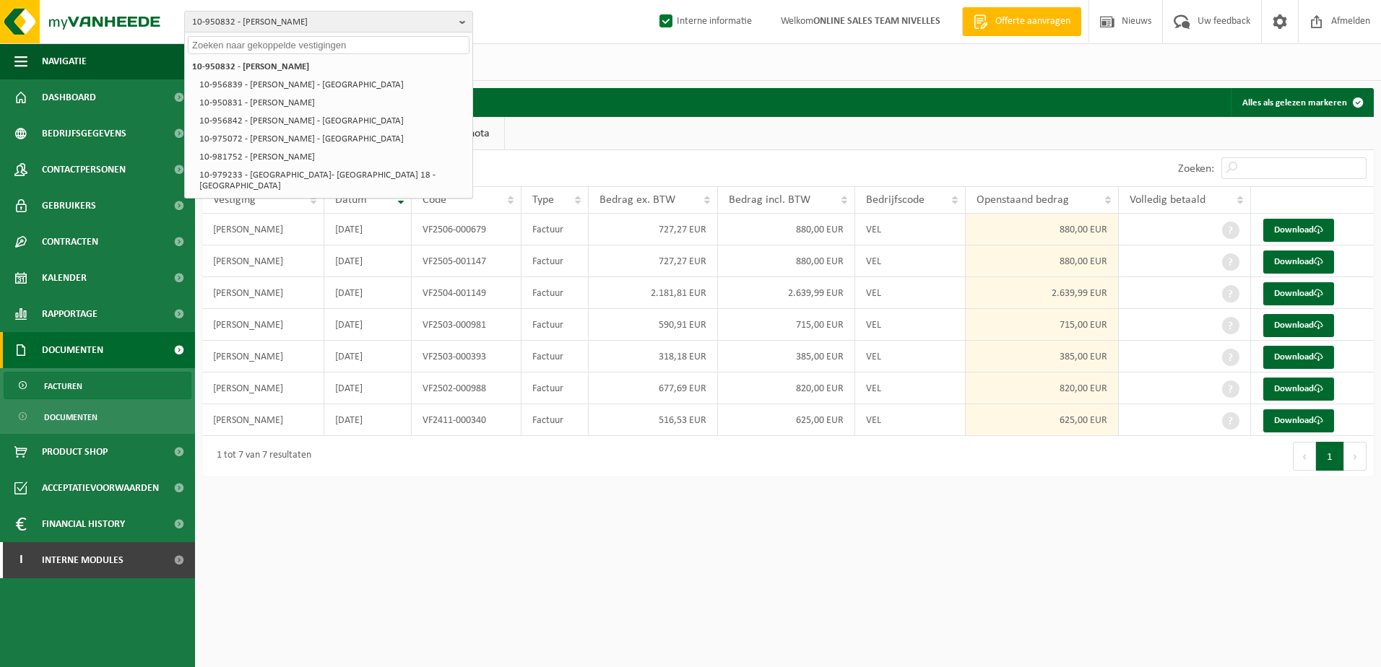
click at [441, 47] on input "text" at bounding box center [329, 45] width 282 height 18
paste input "10-950875"
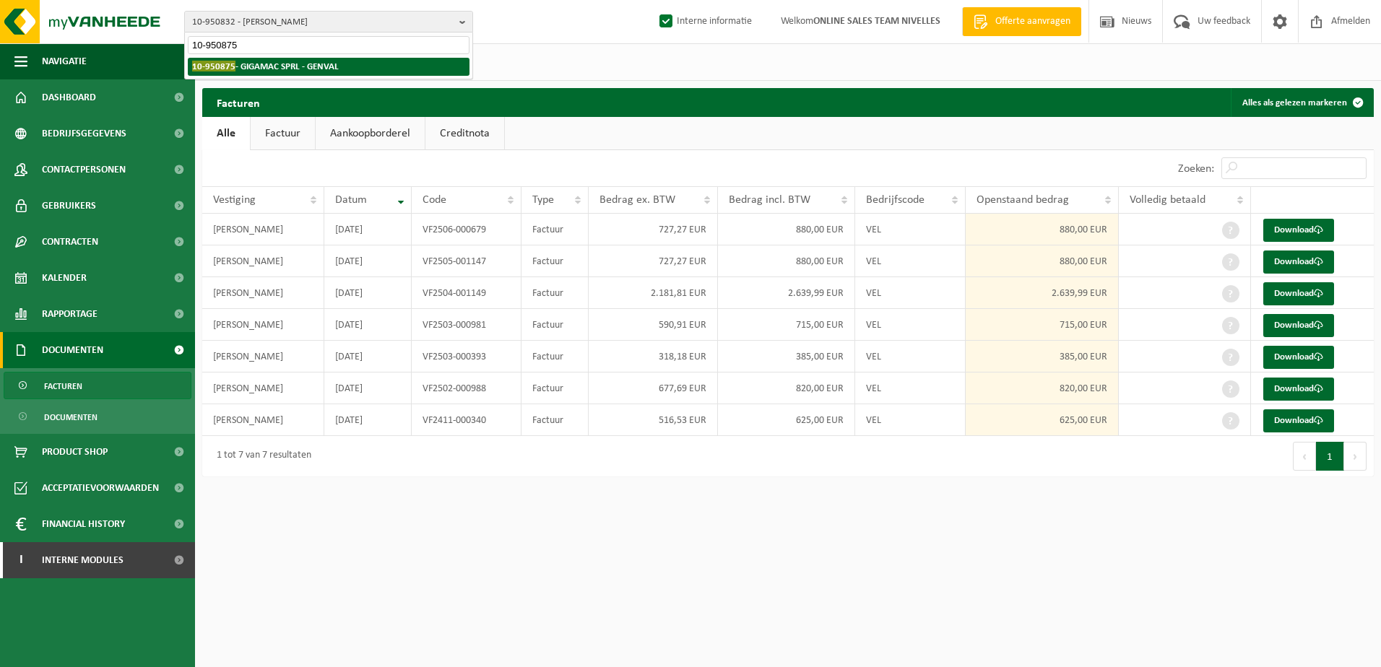
type input "10-950875"
click at [375, 64] on li "10-950875 - GIGAMAC SPRL - GENVAL" at bounding box center [329, 67] width 282 height 18
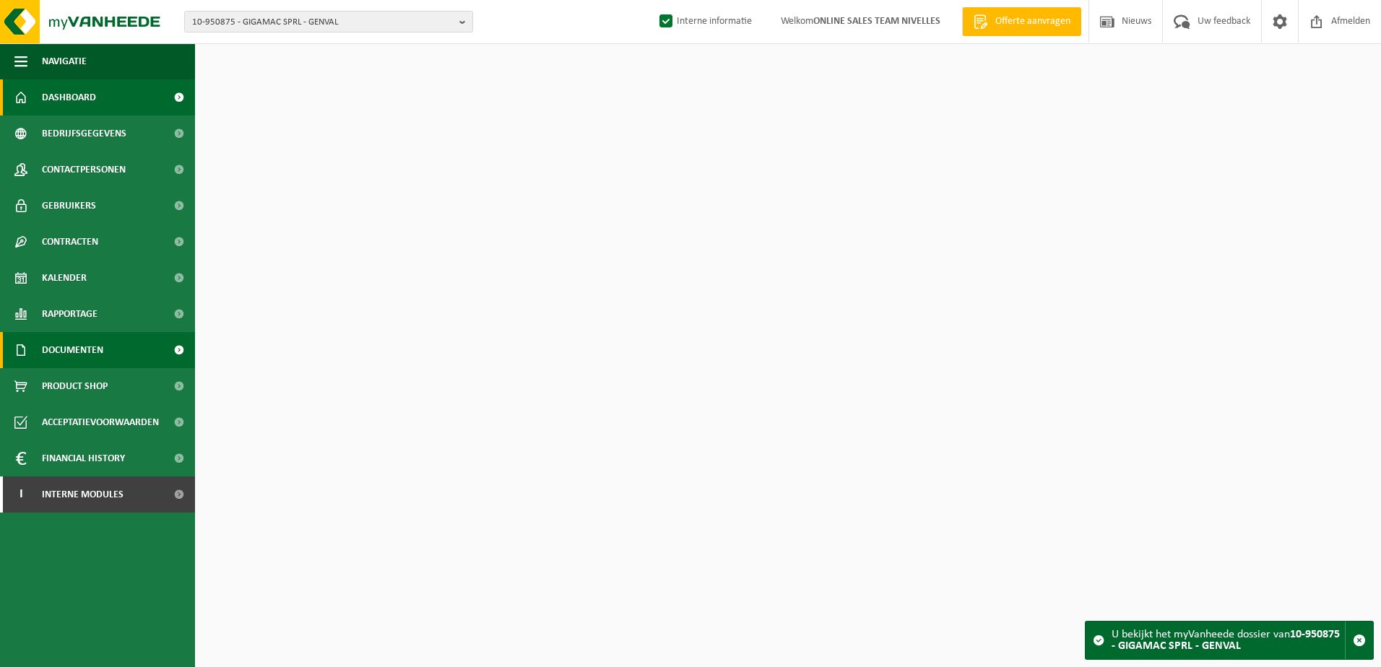
click at [69, 341] on span "Documenten" at bounding box center [72, 350] width 61 height 36
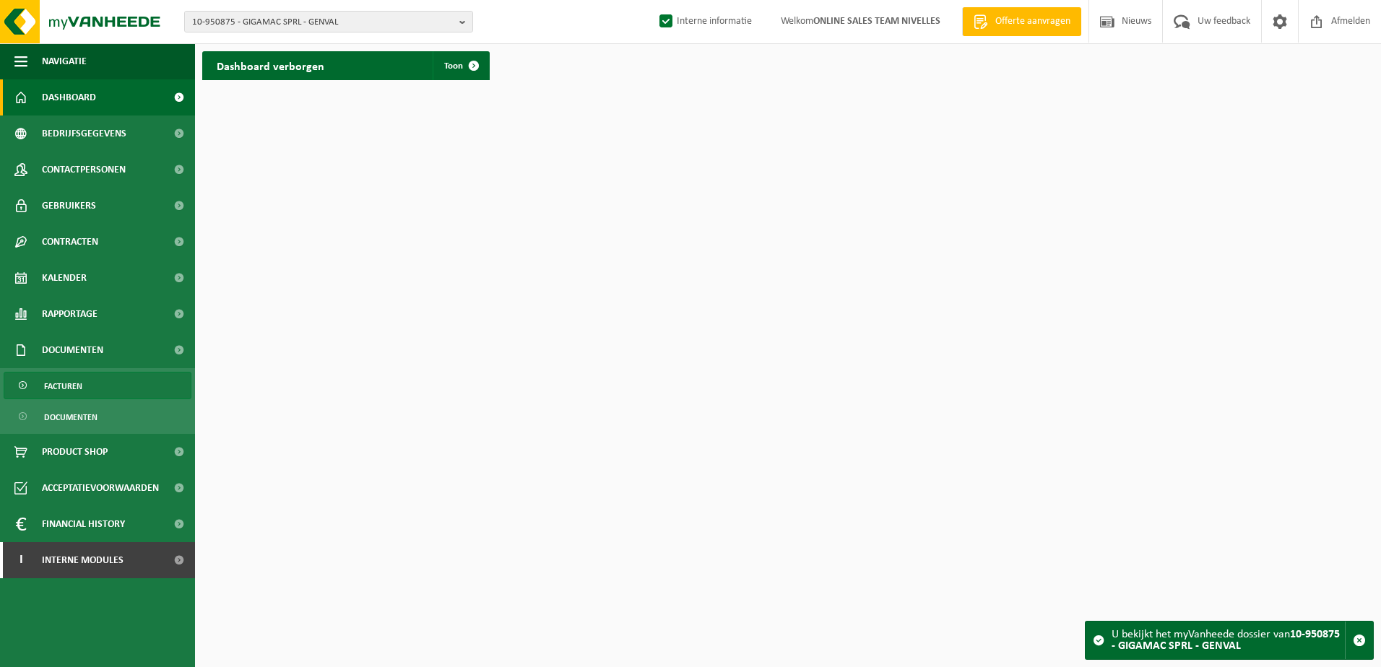
click at [79, 384] on span "Facturen" at bounding box center [63, 386] width 38 height 27
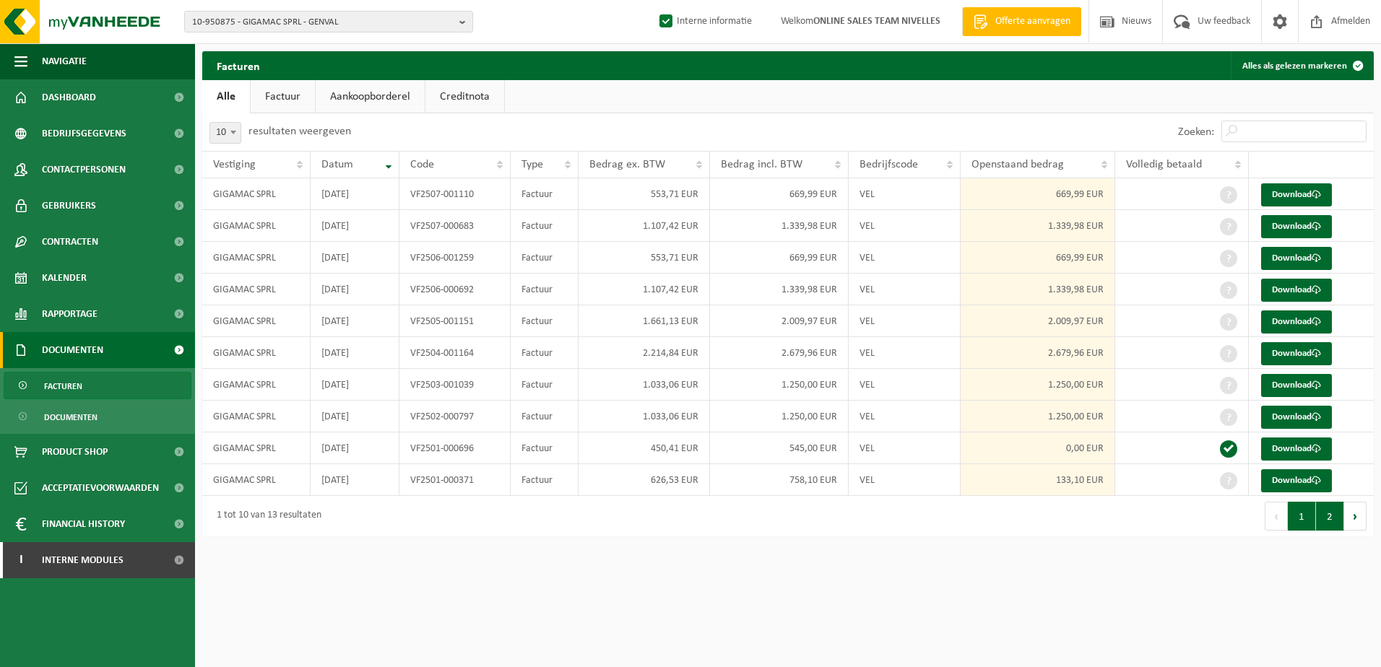
click at [1325, 513] on button "2" at bounding box center [1330, 516] width 28 height 29
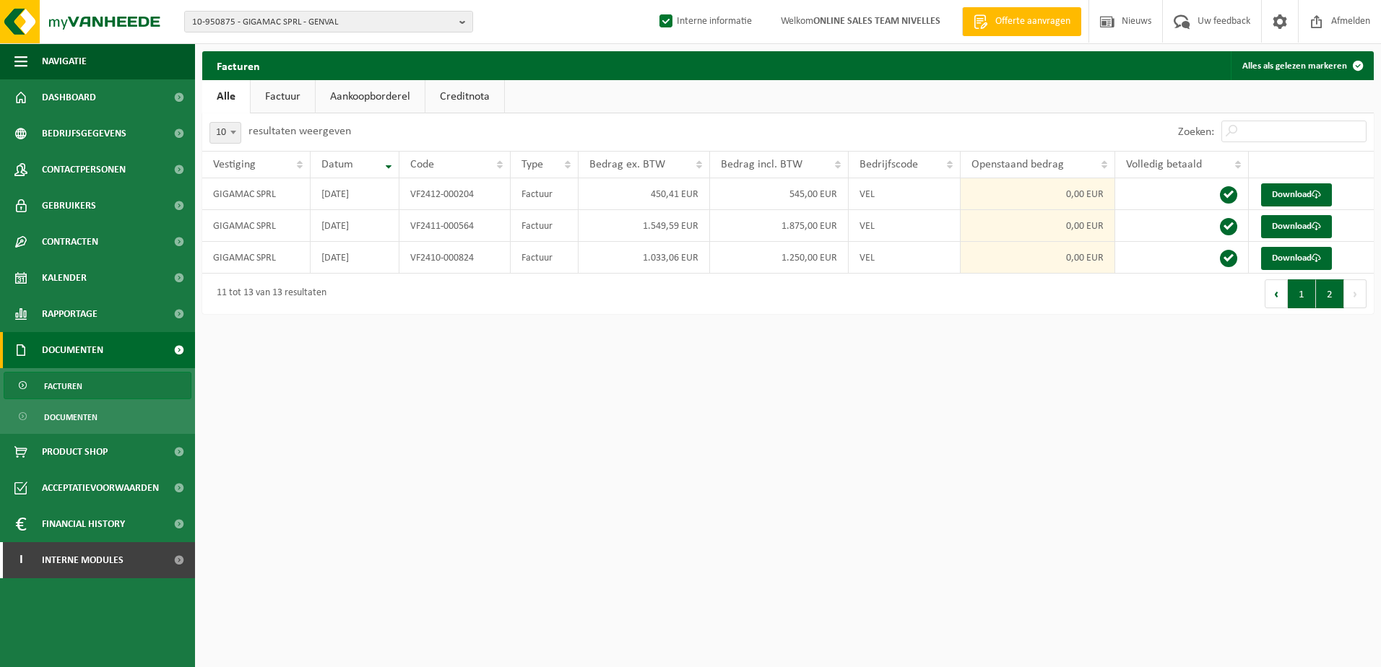
click at [1302, 293] on button "1" at bounding box center [1302, 294] width 28 height 29
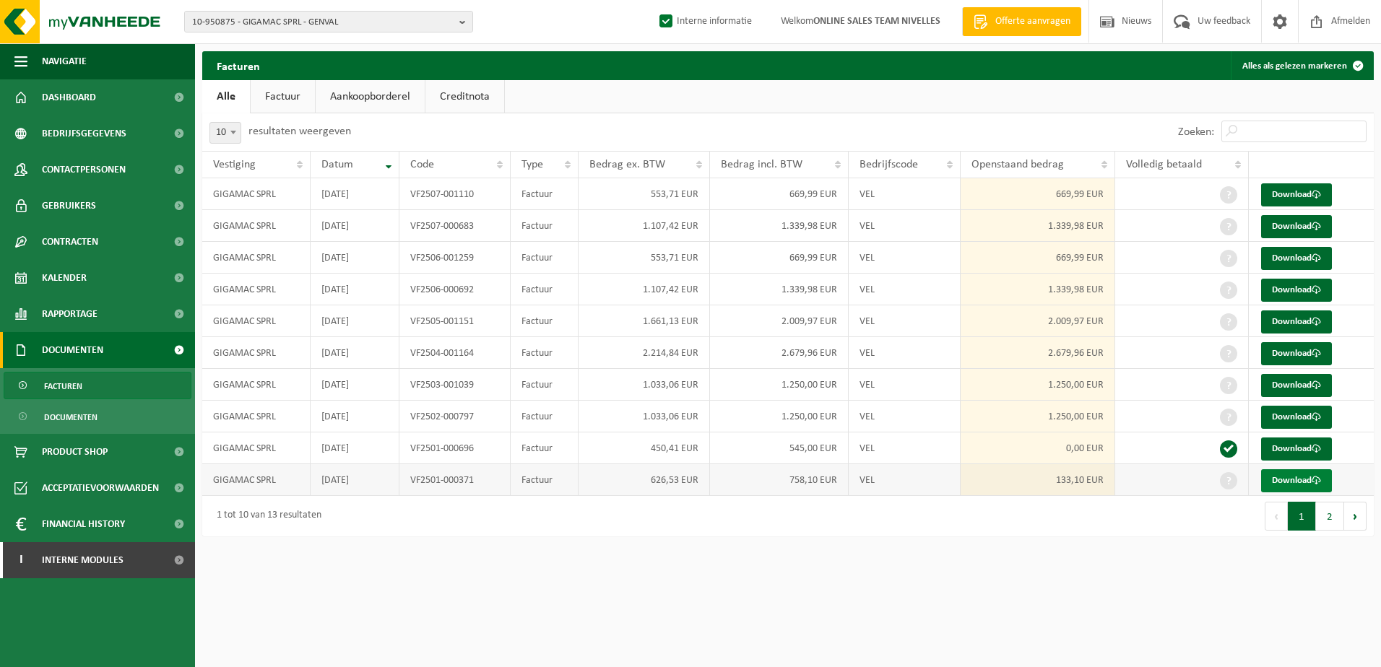
click at [1302, 477] on link "Download" at bounding box center [1296, 480] width 71 height 23
click at [1291, 410] on link "Download" at bounding box center [1296, 417] width 71 height 23
click at [1285, 389] on link "Download" at bounding box center [1296, 385] width 71 height 23
click at [1290, 350] on link "Download" at bounding box center [1296, 353] width 71 height 23
click at [1284, 319] on link "Download" at bounding box center [1296, 322] width 71 height 23
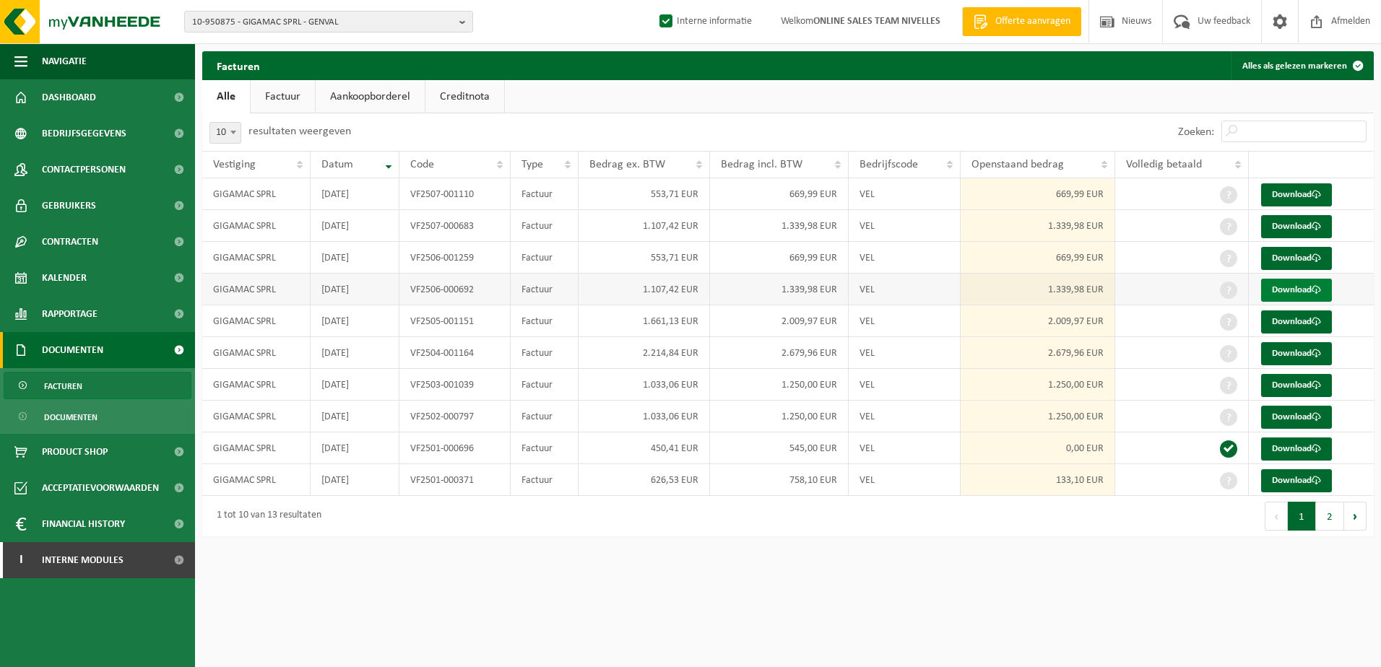
click at [1311, 290] on link "Download" at bounding box center [1296, 290] width 71 height 23
click at [1286, 254] on link "Download" at bounding box center [1296, 258] width 71 height 23
click at [1308, 225] on link "Download" at bounding box center [1296, 226] width 71 height 23
click at [1290, 191] on link "Download" at bounding box center [1296, 194] width 71 height 23
click at [464, 19] on b "button" at bounding box center [465, 22] width 13 height 20
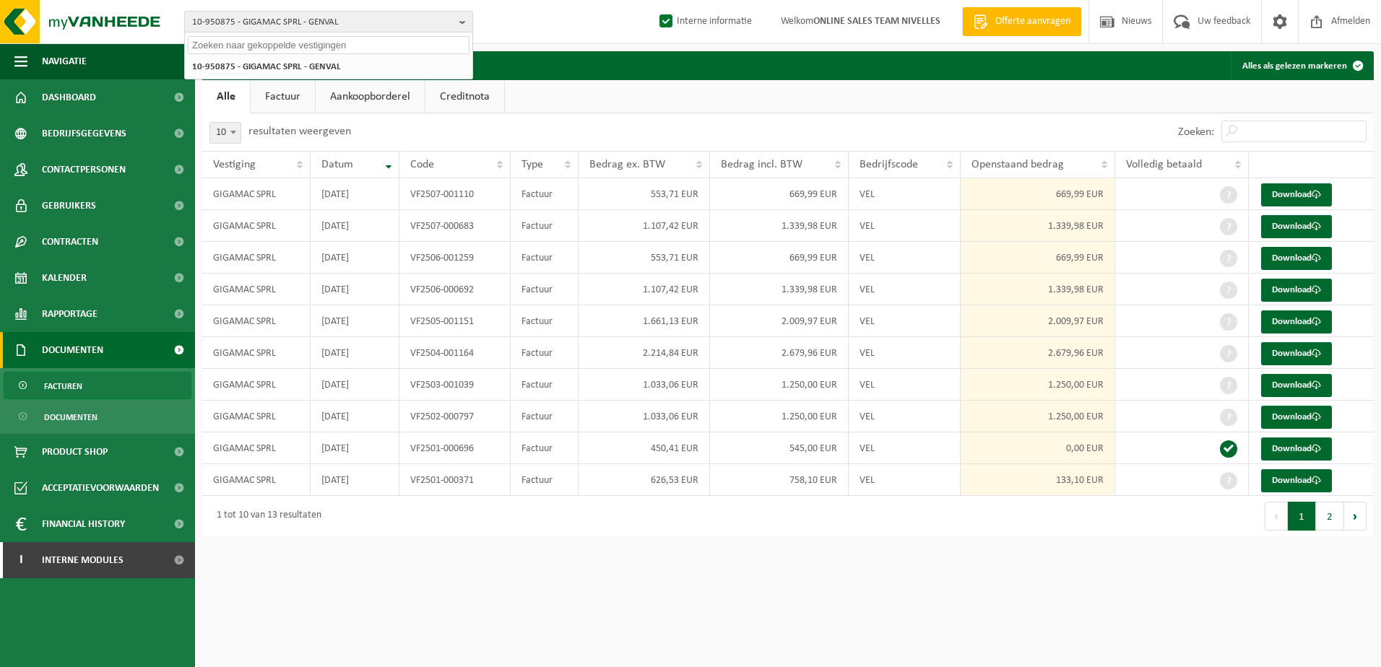
click at [369, 41] on input "text" at bounding box center [329, 45] width 282 height 18
paste input "10-950944"
type input "10-950944"
click at [362, 69] on li "10-950944 - HACHEZ DORIAN - NEUFVILLES" at bounding box center [329, 67] width 282 height 18
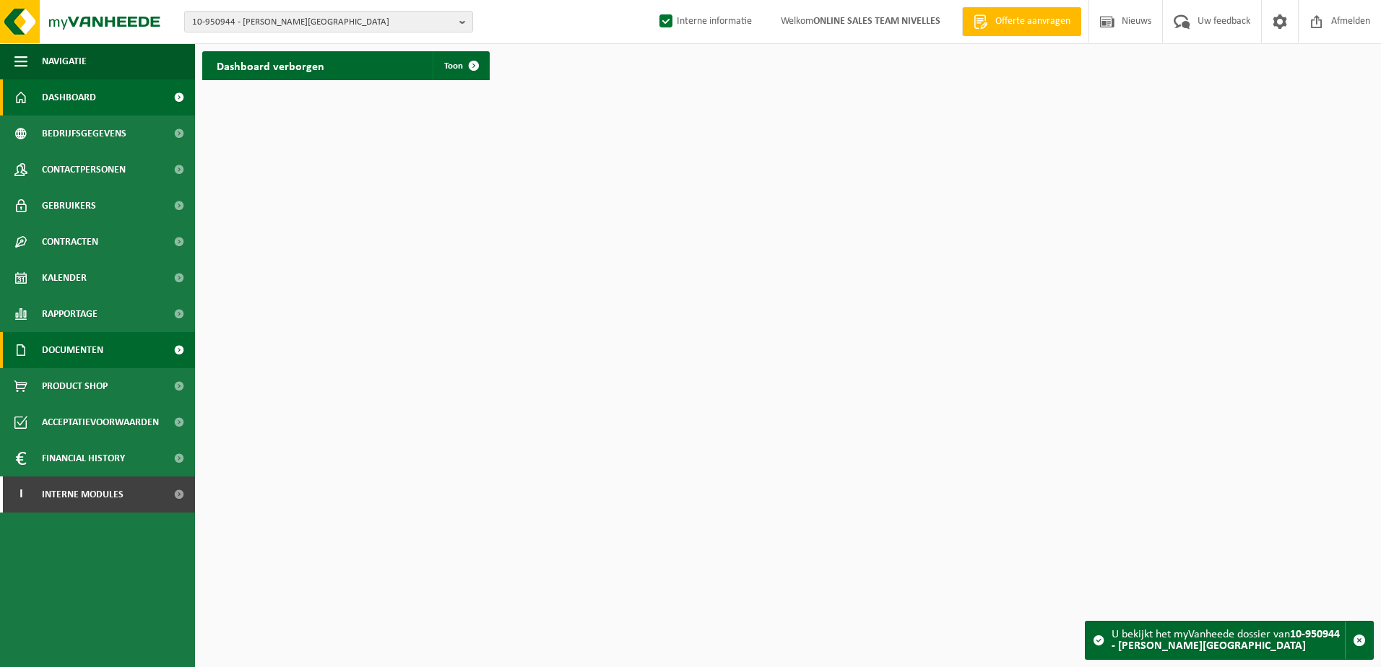
click at [78, 348] on span "Documenten" at bounding box center [72, 350] width 61 height 36
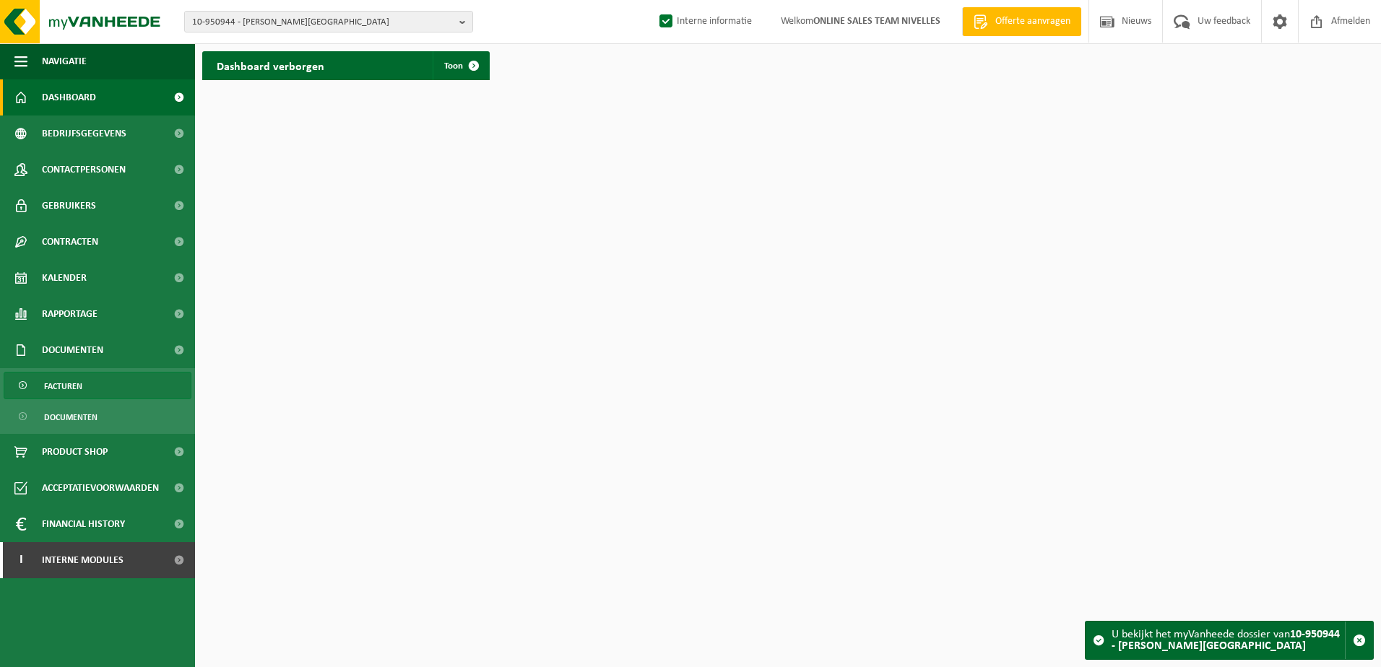
click at [82, 386] on span "Facturen" at bounding box center [63, 386] width 38 height 27
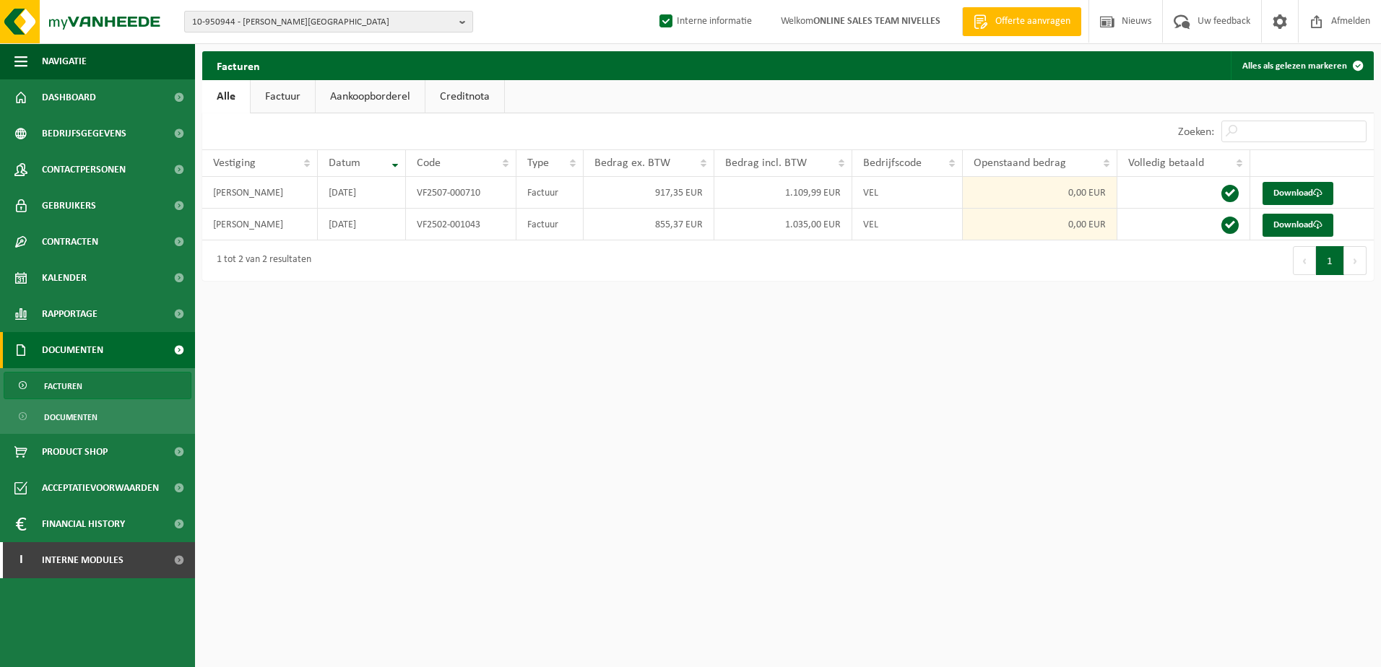
drag, startPoint x: 463, startPoint y: 18, endPoint x: 459, endPoint y: 27, distance: 9.7
click at [463, 18] on b "button" at bounding box center [465, 22] width 13 height 20
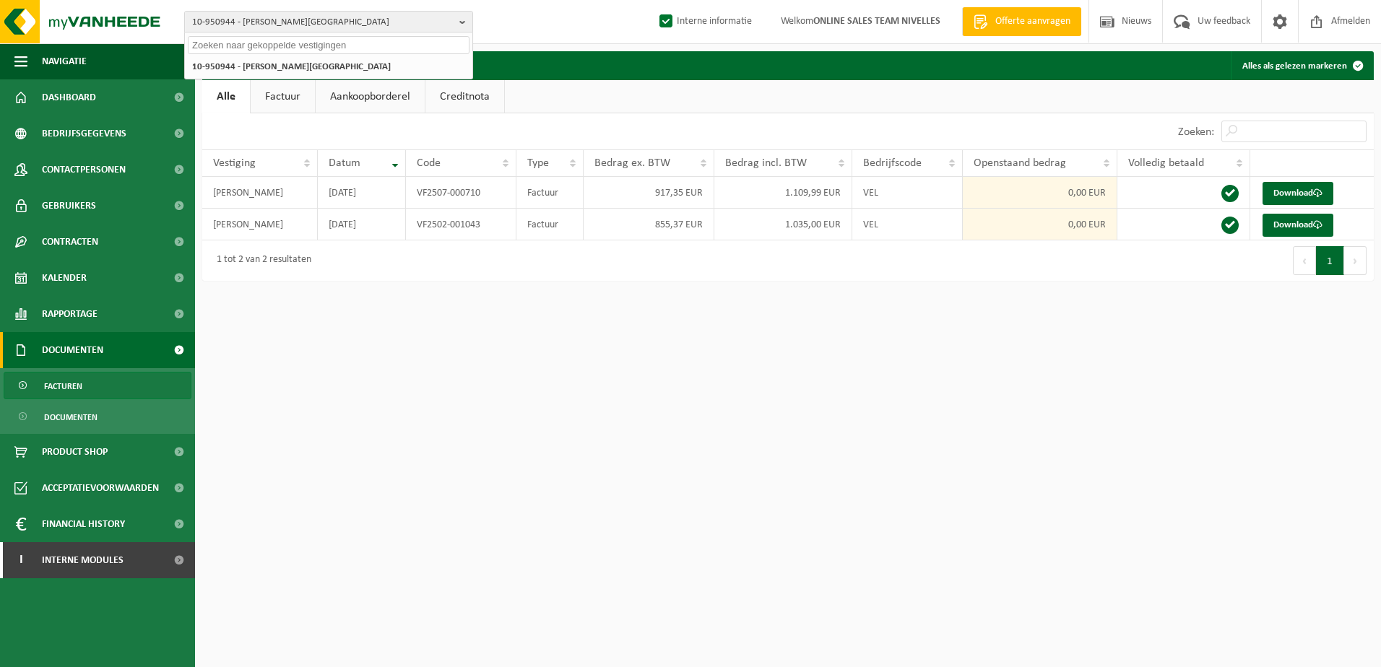
click at [353, 47] on input "text" at bounding box center [329, 45] width 282 height 18
paste input "10-950971"
type input "10-950971"
click at [343, 61] on strong "10-950971 - HOME FINITION - LA HULPE" at bounding box center [269, 66] width 155 height 11
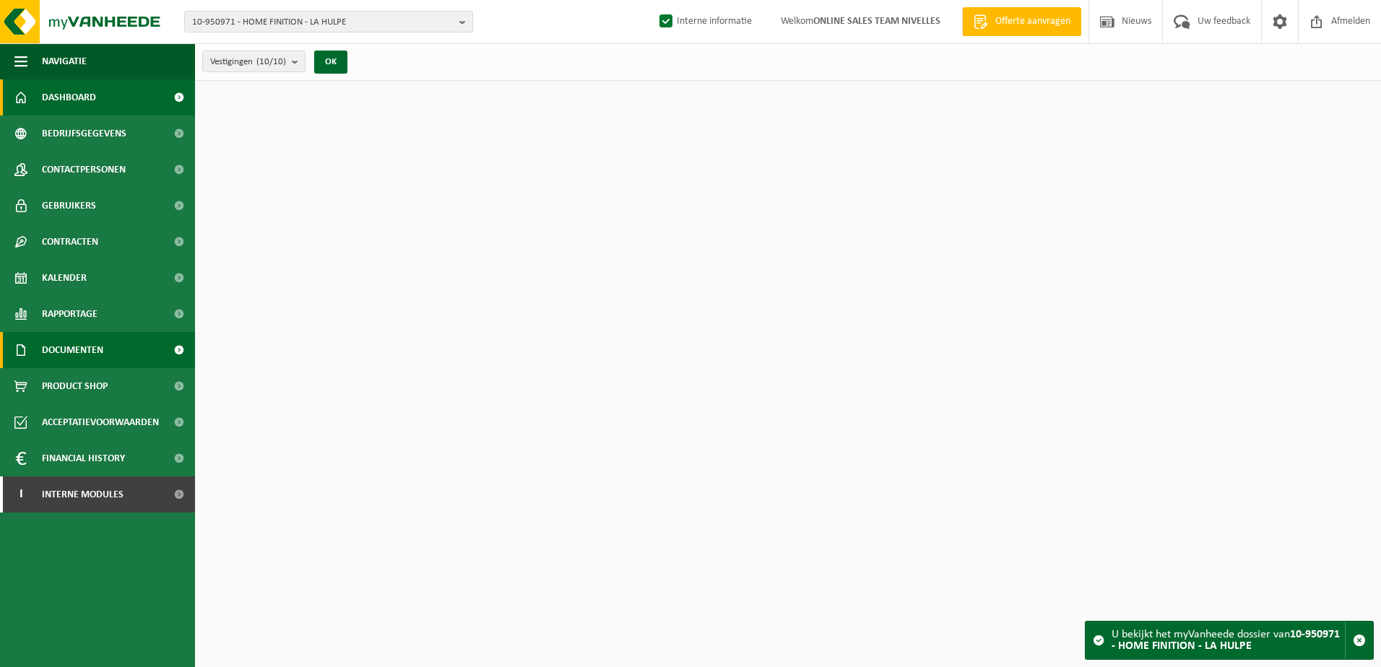
click at [105, 354] on link "Documenten" at bounding box center [97, 350] width 195 height 36
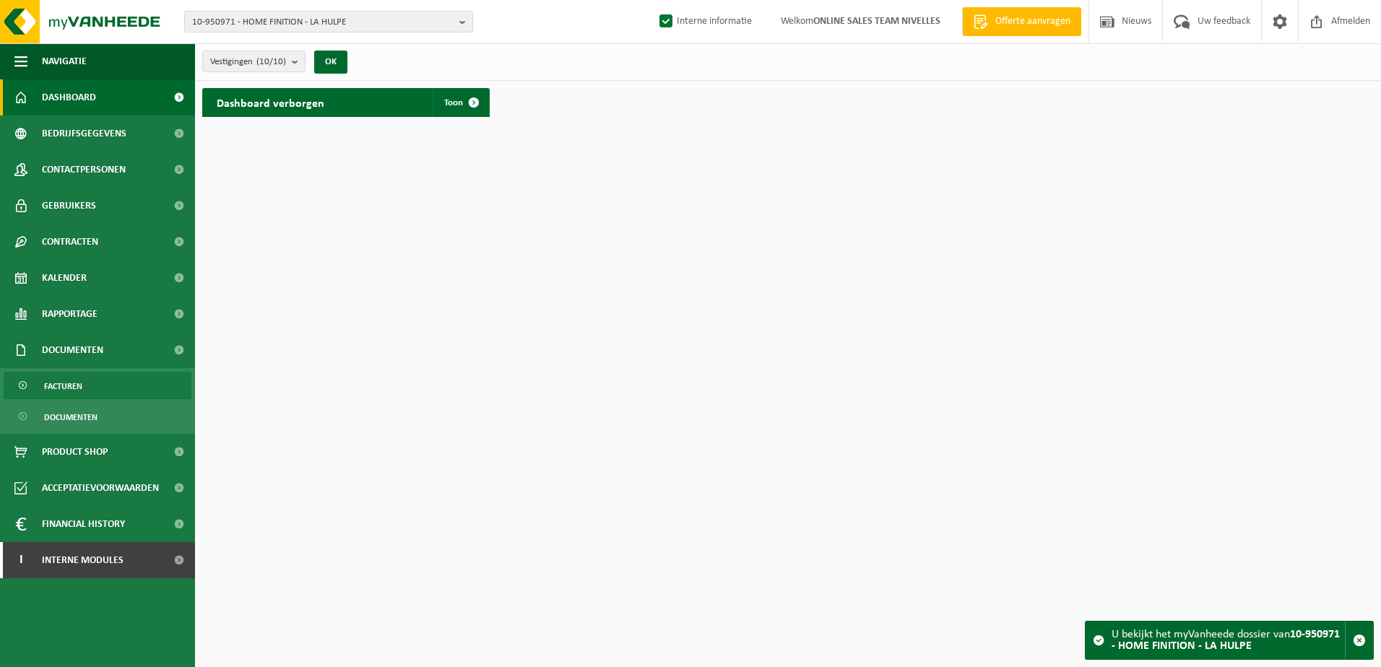
click at [99, 378] on link "Facturen" at bounding box center [98, 385] width 188 height 27
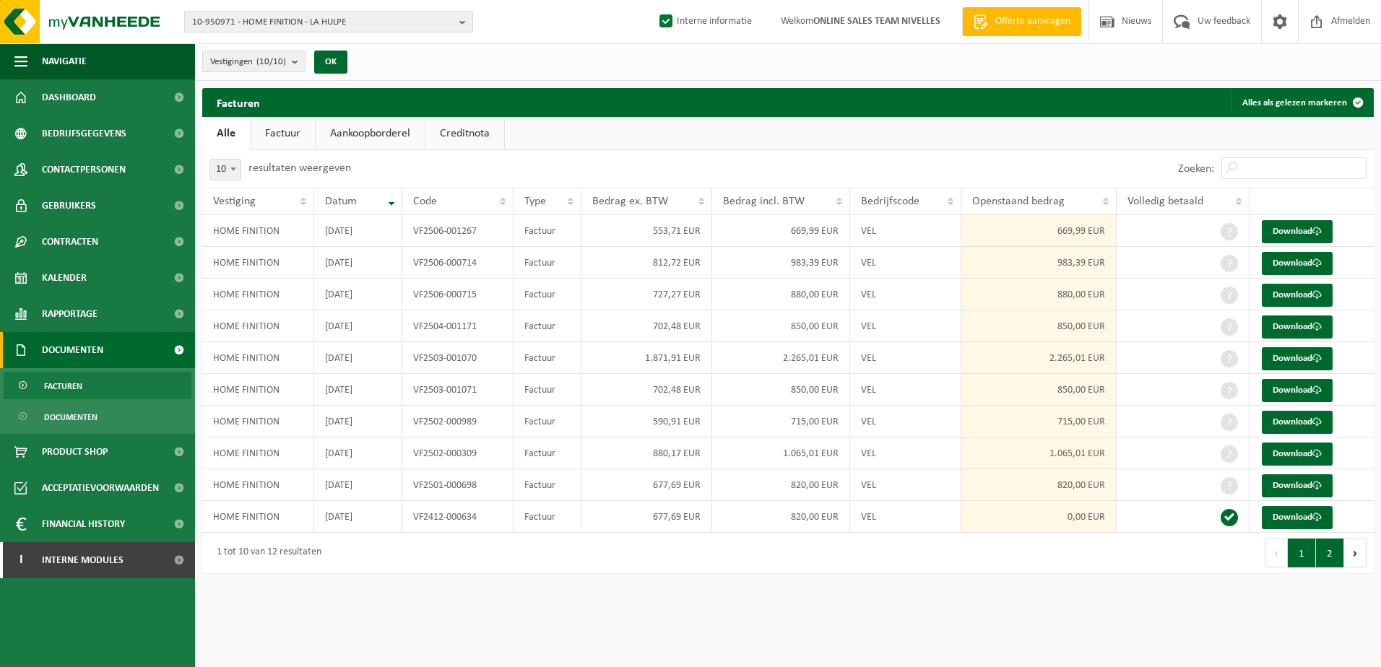
click at [1330, 561] on button "2" at bounding box center [1330, 553] width 28 height 29
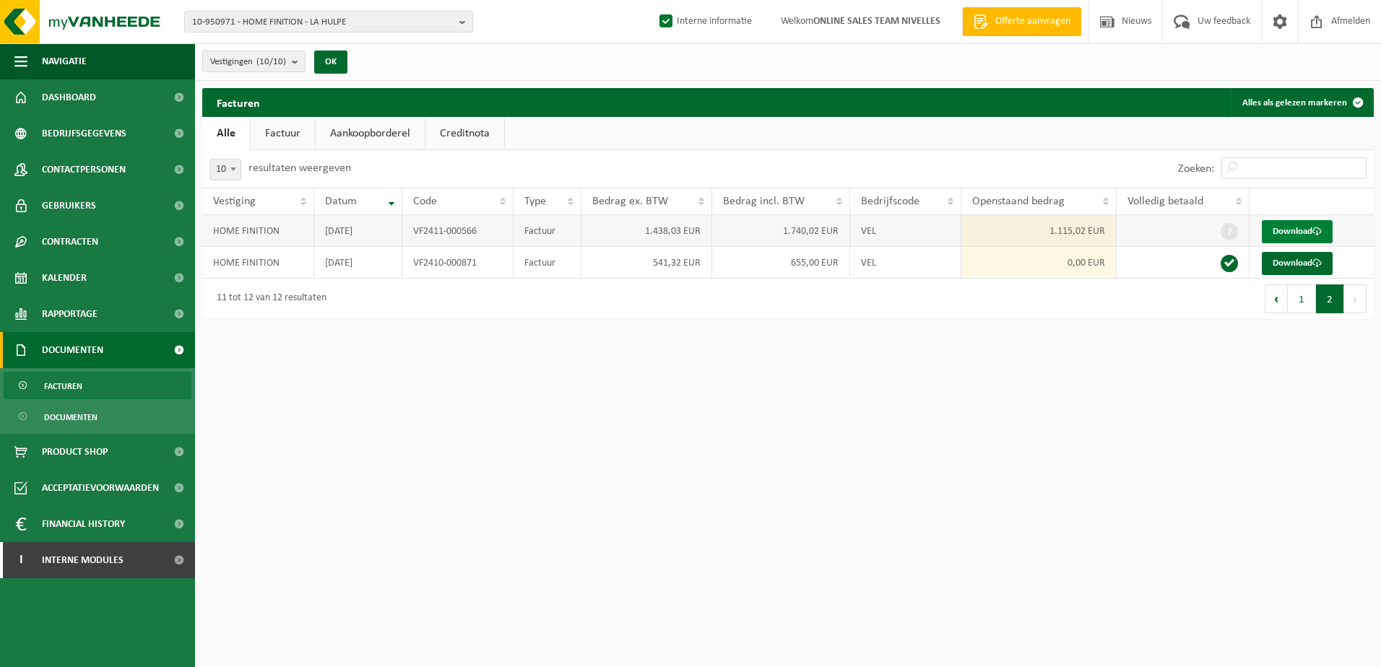
click at [1285, 224] on link "Download" at bounding box center [1297, 231] width 71 height 23
click at [1292, 298] on button "1" at bounding box center [1302, 299] width 28 height 29
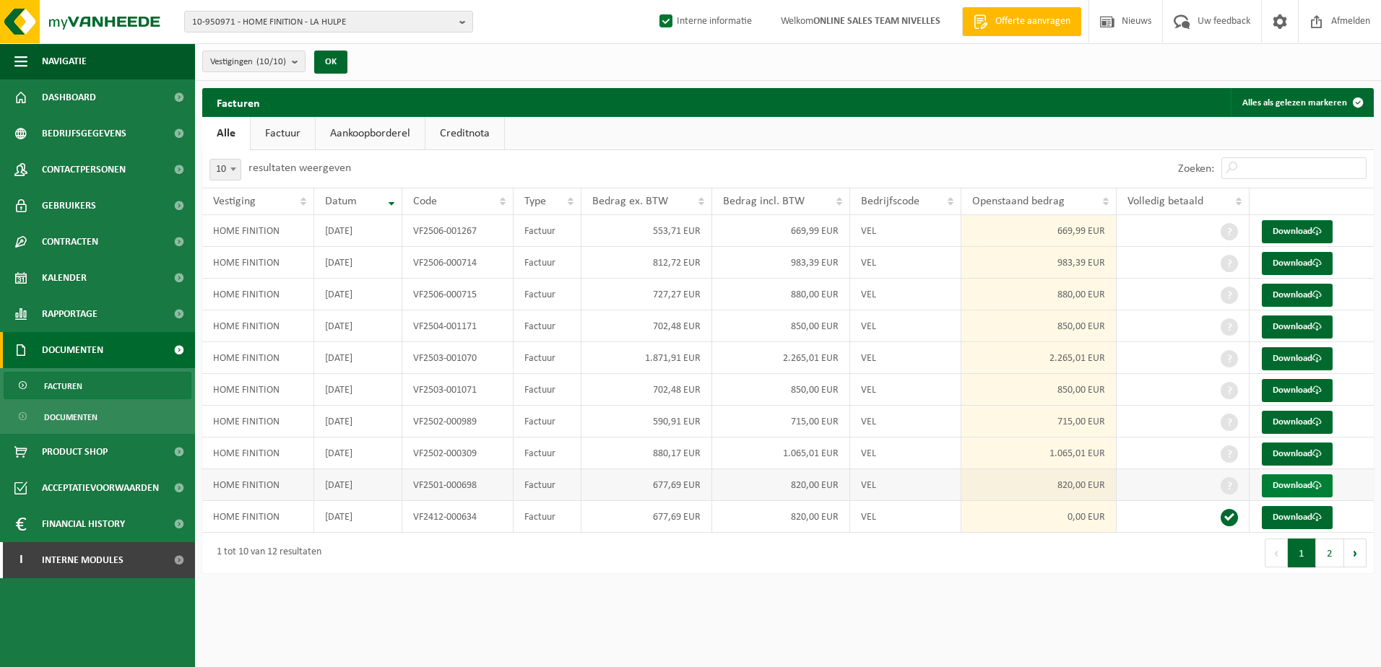
click at [1306, 479] on link "Download" at bounding box center [1297, 486] width 71 height 23
click at [1302, 456] on link "Download" at bounding box center [1297, 454] width 71 height 23
click at [1322, 420] on span at bounding box center [1316, 421] width 9 height 9
click at [1278, 383] on link "Download" at bounding box center [1297, 390] width 71 height 23
click at [1309, 359] on link "Download" at bounding box center [1297, 358] width 71 height 23
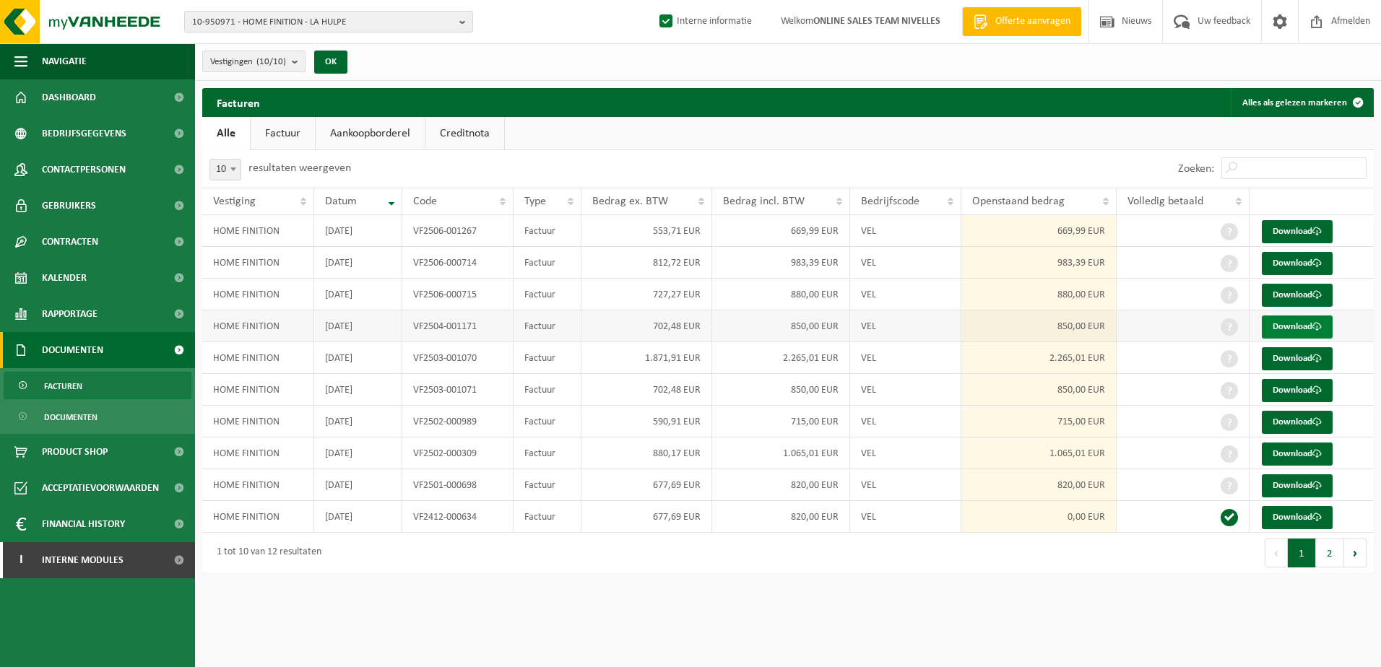
click at [1301, 332] on link "Download" at bounding box center [1297, 327] width 71 height 23
click at [1300, 299] on link "Download" at bounding box center [1297, 295] width 71 height 23
click at [1315, 257] on link "Download" at bounding box center [1297, 263] width 71 height 23
click at [1291, 225] on link "Download" at bounding box center [1297, 231] width 71 height 23
click at [544, 628] on html "10-950971 - HOME FINITION - LA HULPE 10-950971 - HOME FINITION - LA HULPE 10-95…" at bounding box center [690, 333] width 1381 height 667
